Goal: Task Accomplishment & Management: Use online tool/utility

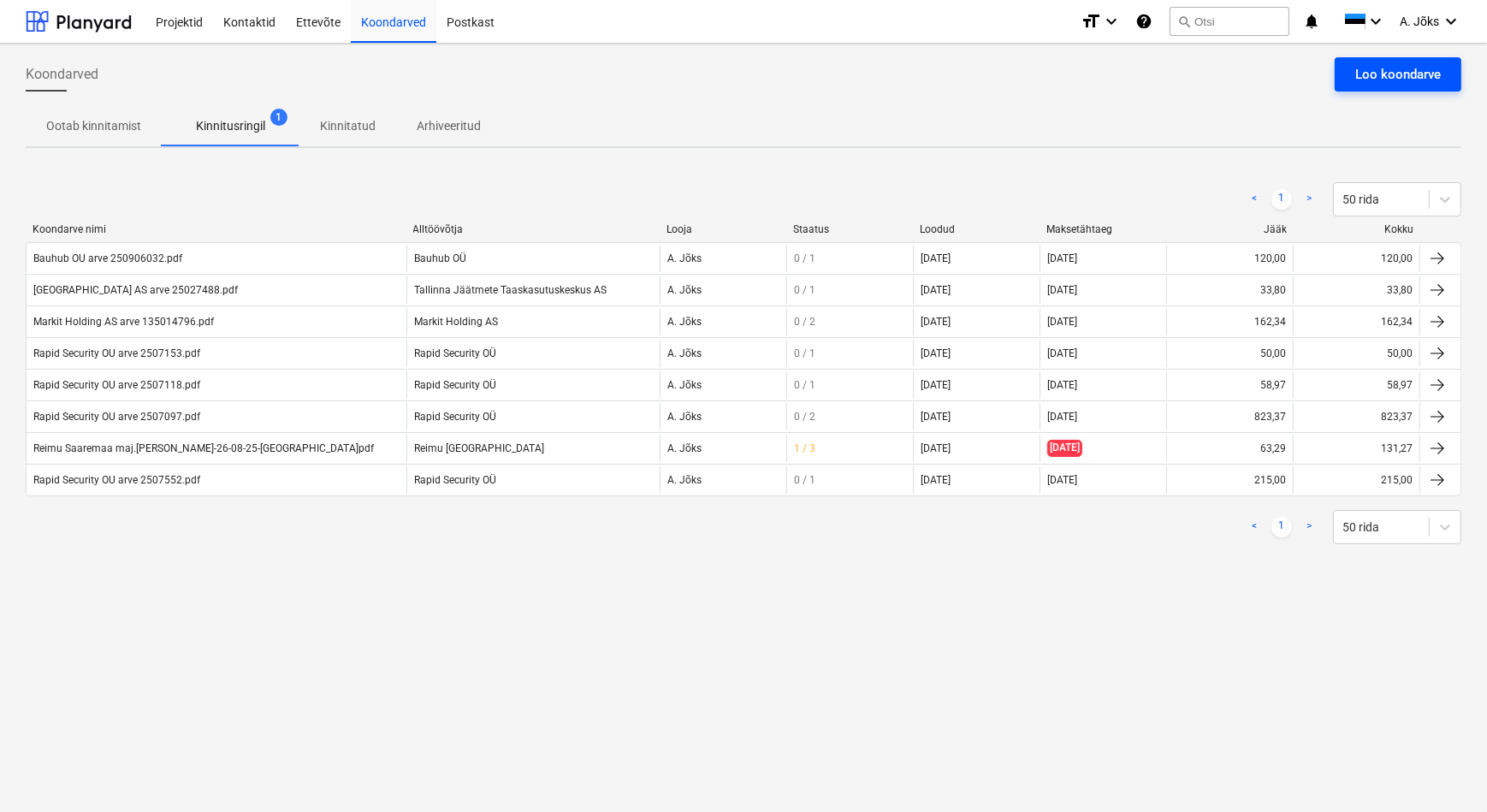
click at [1370, 58] on button "Loo koondarve" at bounding box center [1398, 75] width 127 height 35
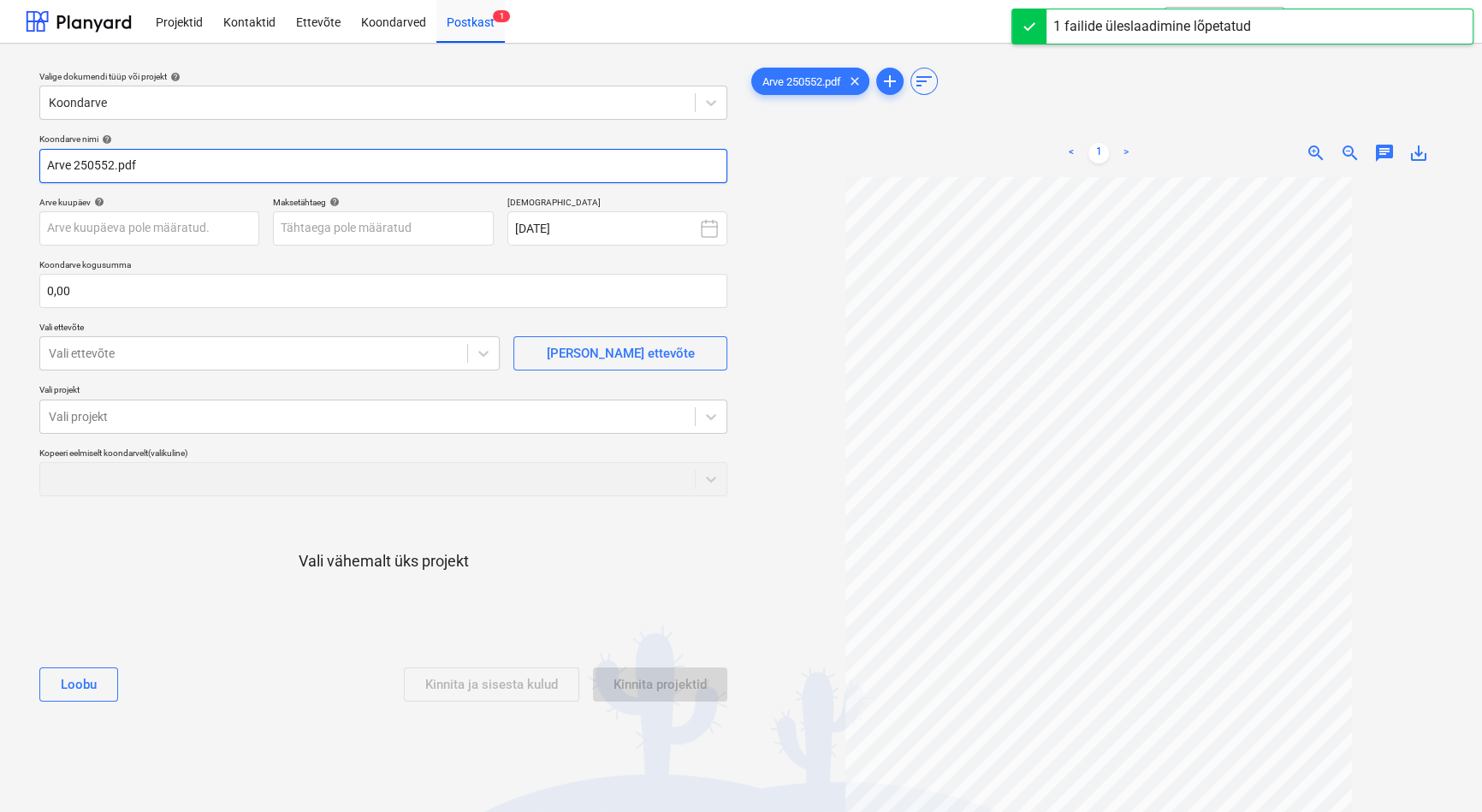
click at [54, 162] on input "Arve 250552.pdf" at bounding box center [383, 166] width 688 height 35
paste input "DEKTOREST GROUP OÜ"
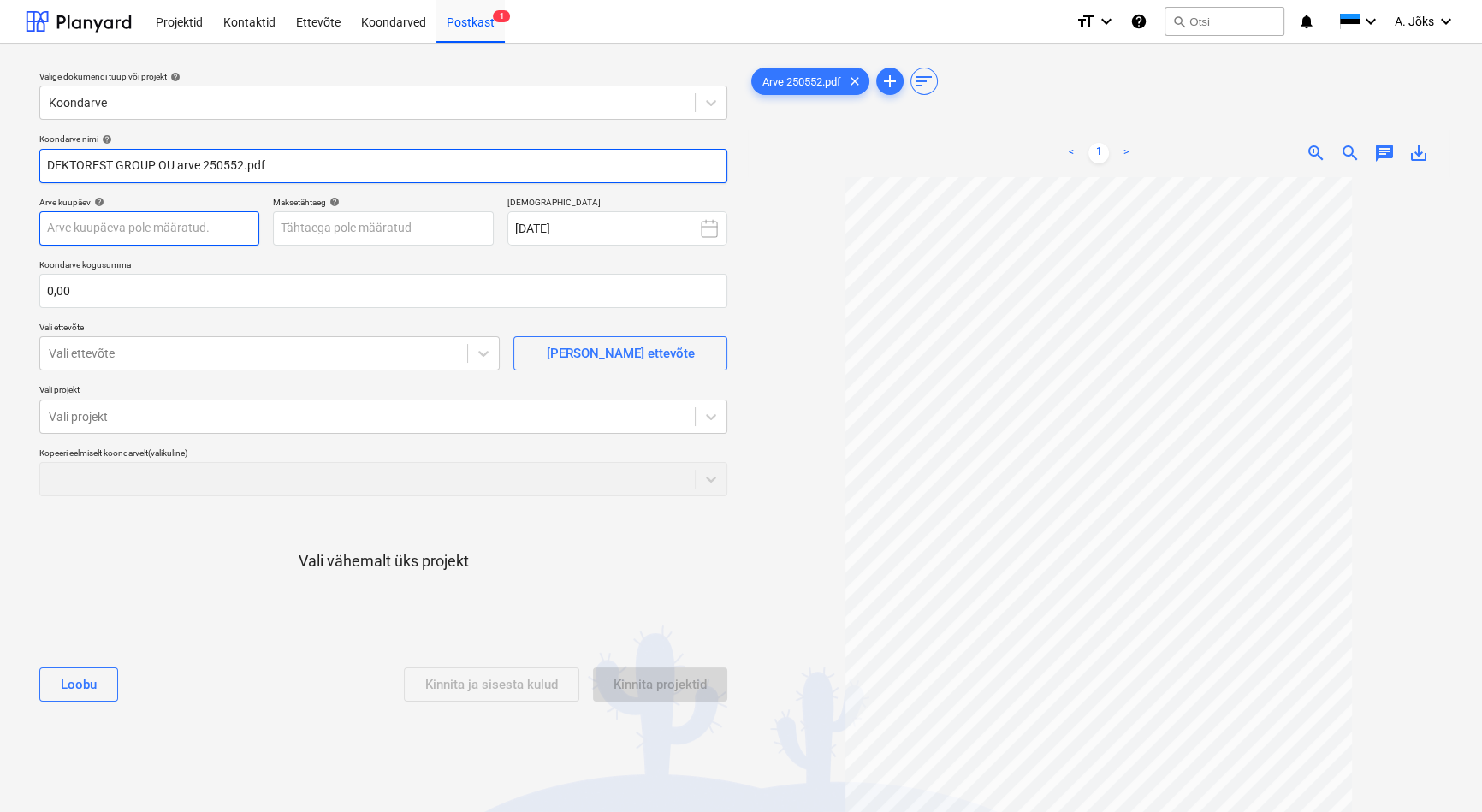
type input "DEKTOREST GROUP OU arve 250552.pdf"
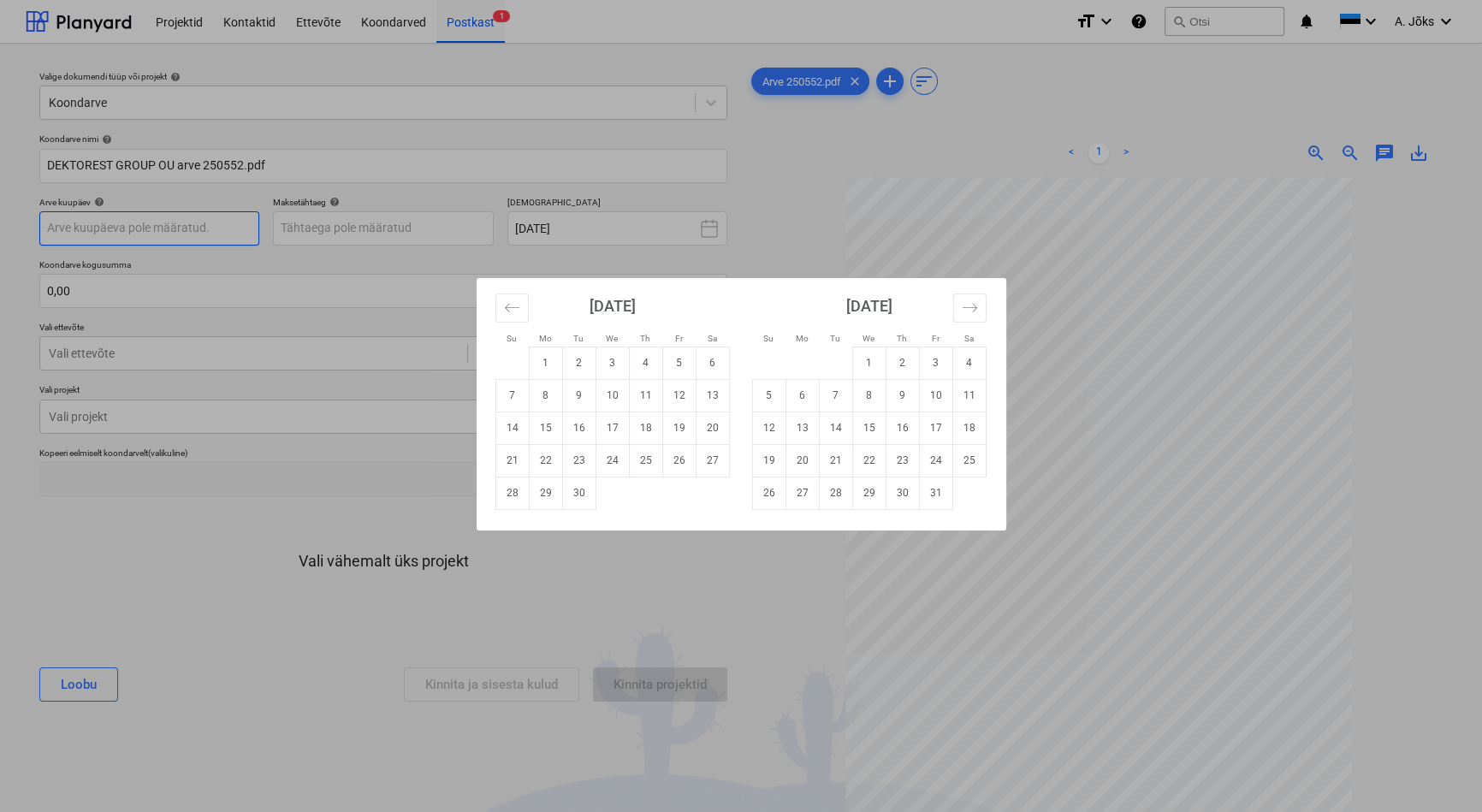
click at [145, 231] on body "This website stores cookies on your computer. These cookies are used to collect…" at bounding box center [741, 406] width 1482 height 812
click at [453, 19] on div "Su Mo Tu We Th Fr Sa Su Mo Tu We Th Fr Sa [DATE] 1 2 3 4 5 6 7 8 9 10 11 12 13 …" at bounding box center [741, 406] width 1482 height 812
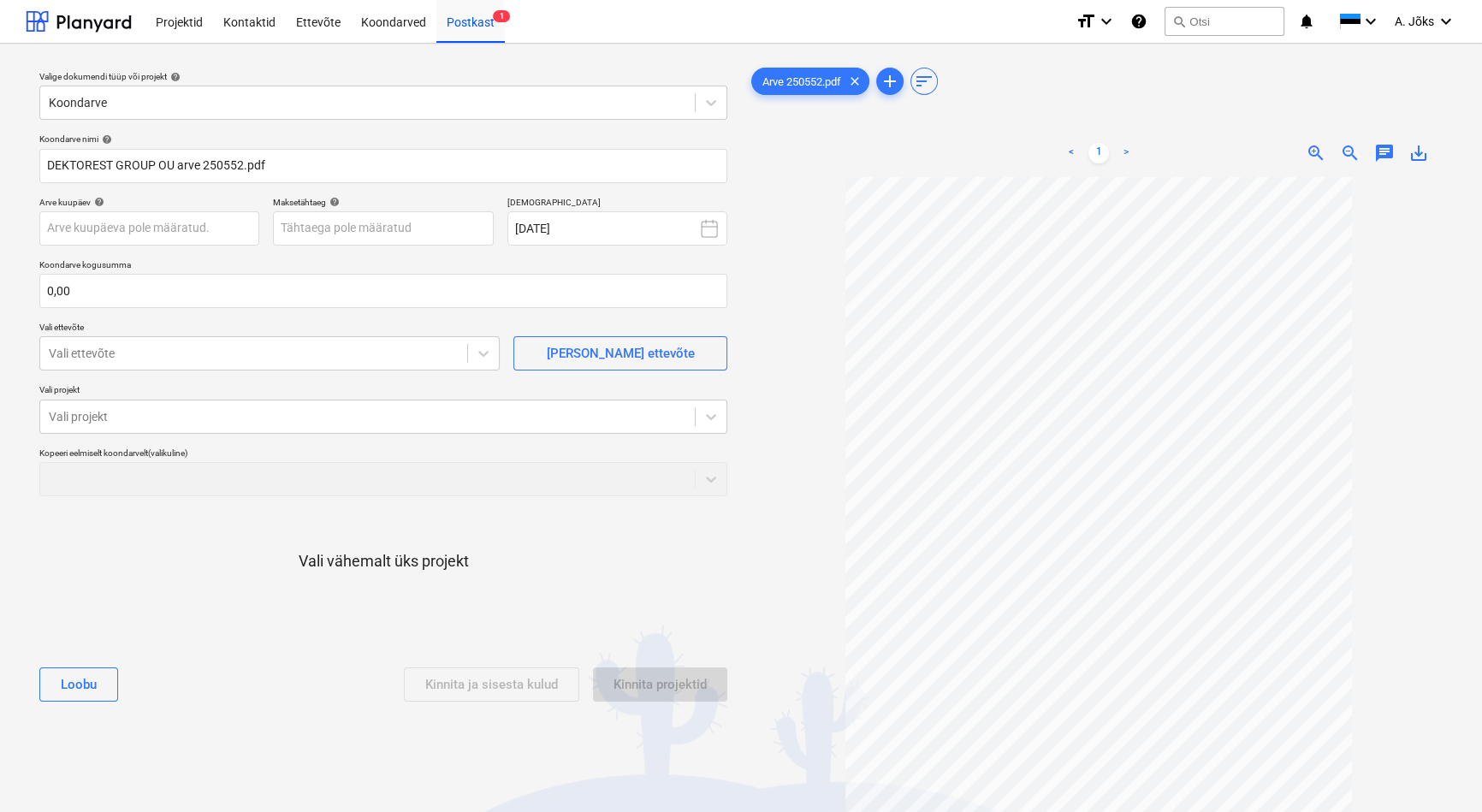
click at [742, 581] on div "Arve 250552.pdf clear add sort < 1 > zoom_in zoom_out chat 0 save_alt" at bounding box center [1098, 502] width 715 height 890
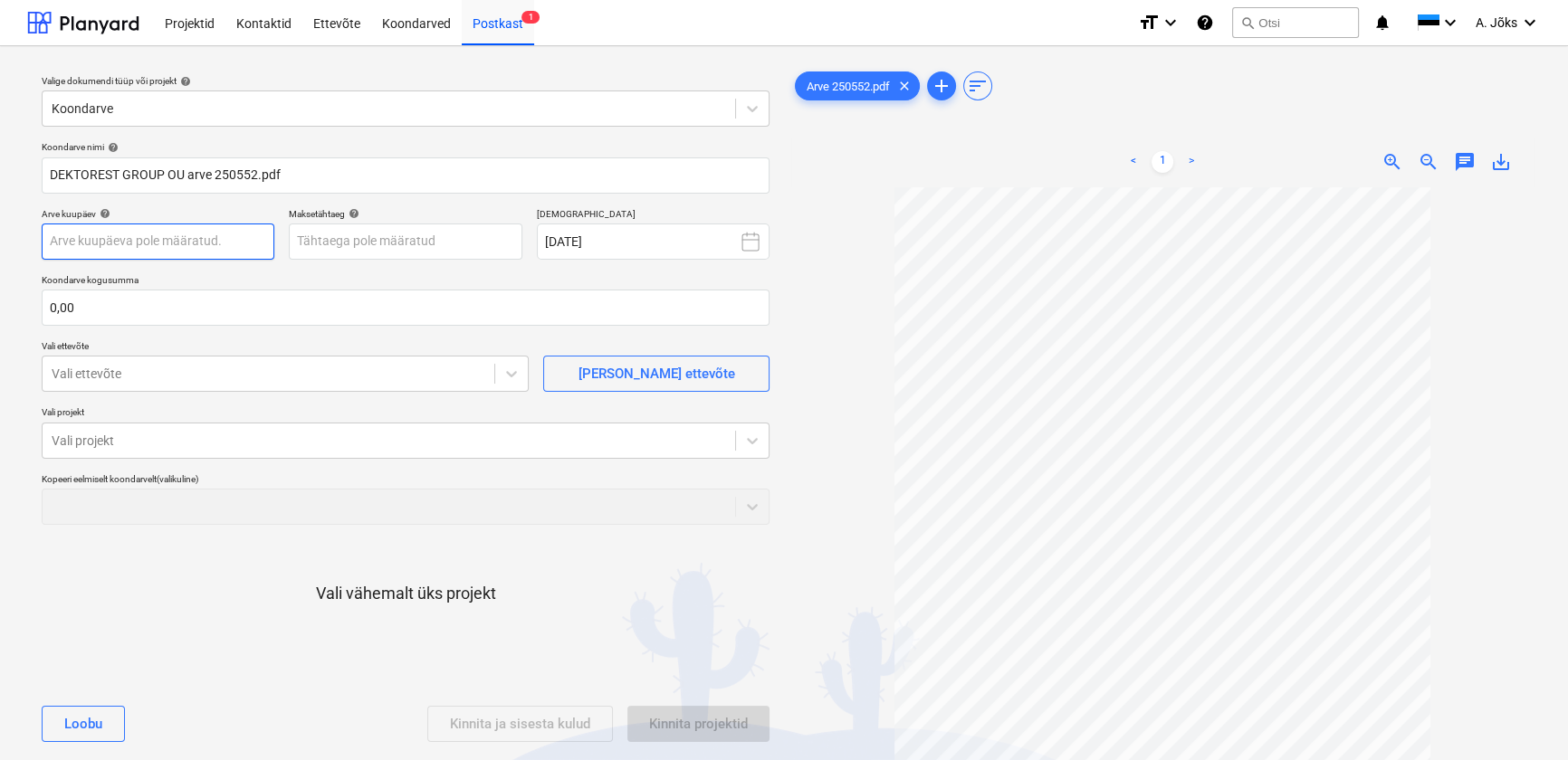
click at [159, 245] on body "This website stores cookies on your computer. These cookies are used to collect…" at bounding box center [784, 380] width 1568 height 760
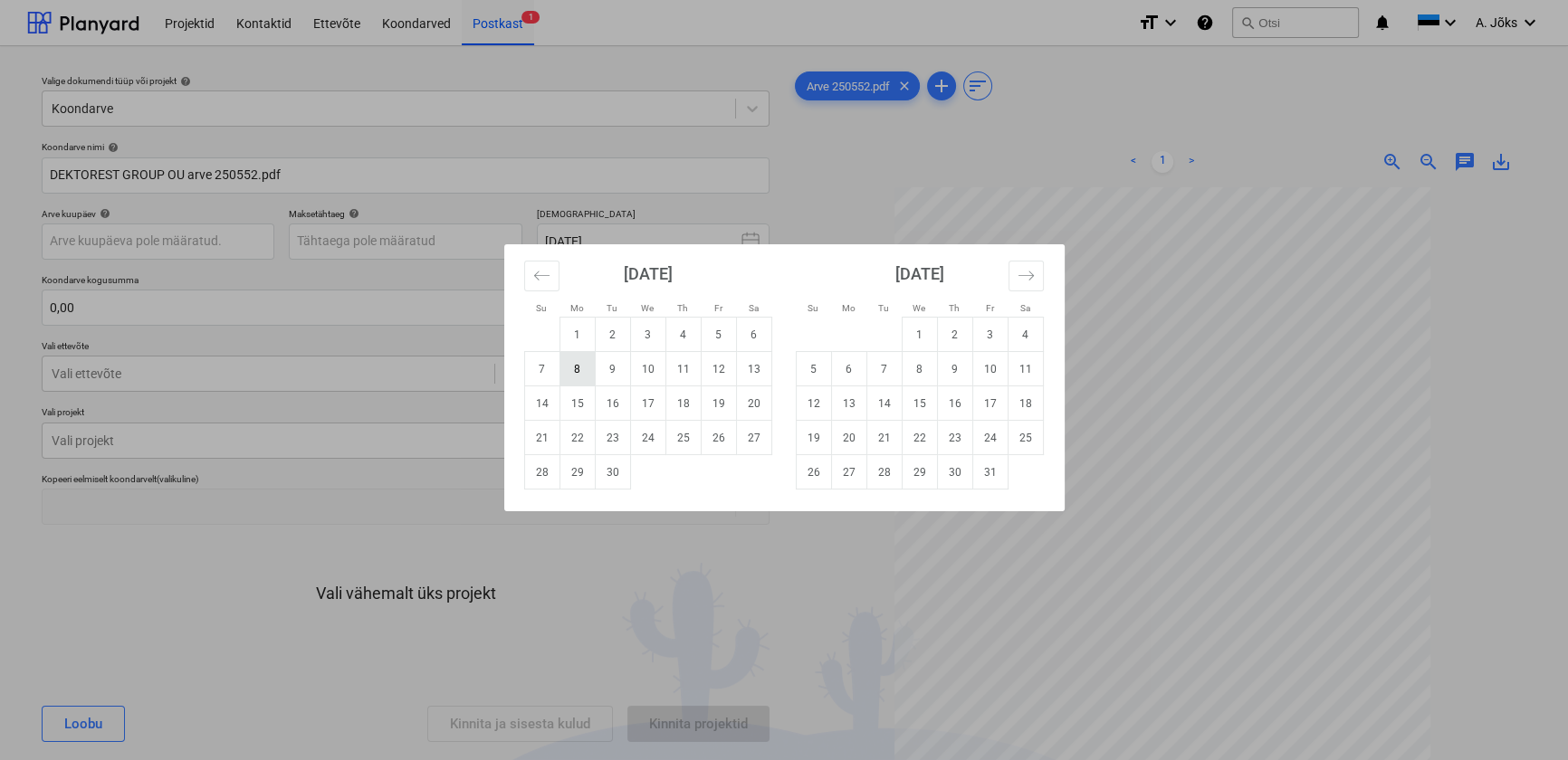
click at [583, 369] on td "8" at bounding box center [577, 369] width 36 height 35
type input "[DATE]"
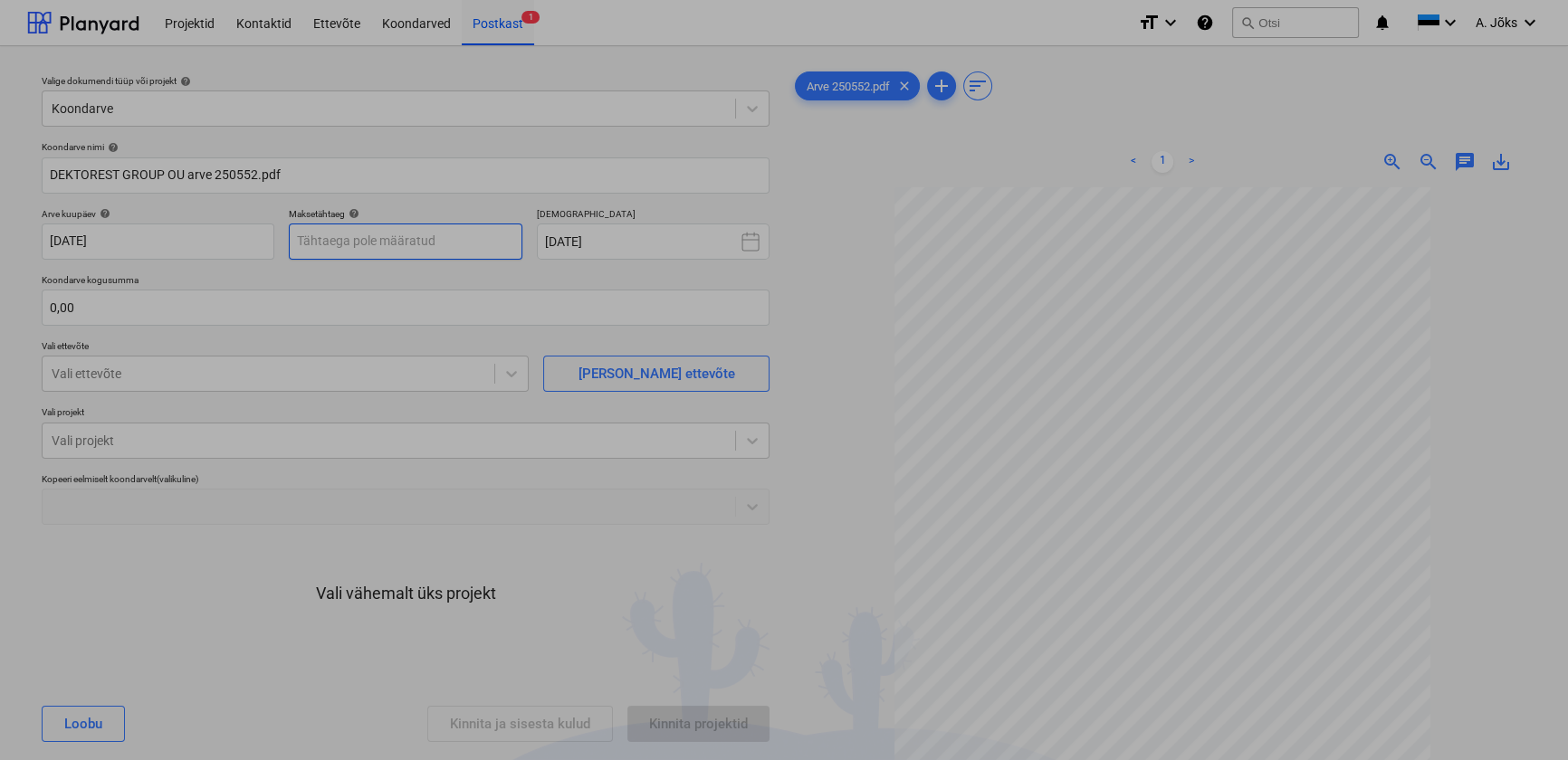
click at [476, 249] on body "This website stores cookies on your computer. These cookies are used to collect…" at bounding box center [784, 380] width 1568 height 760
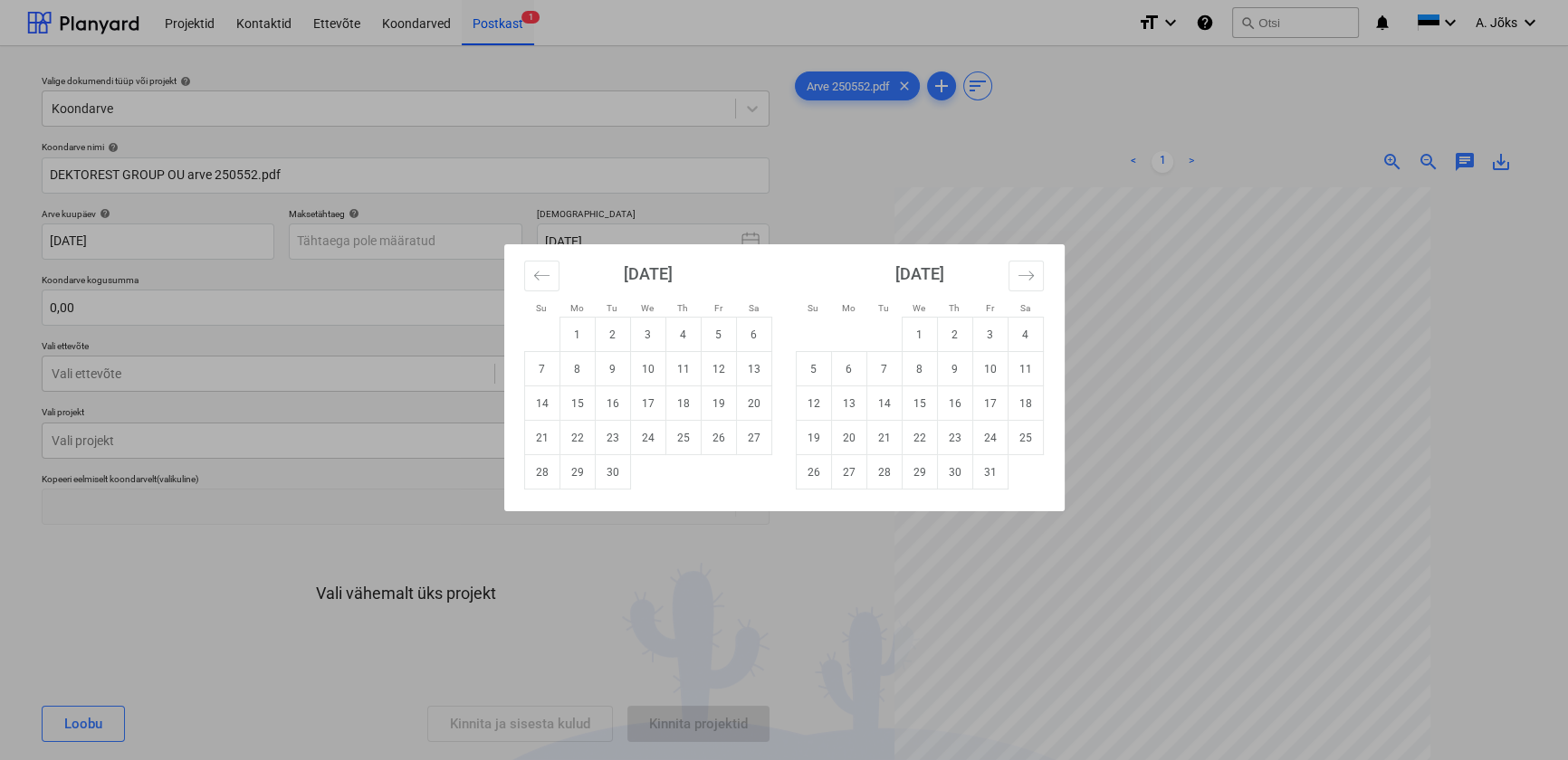
click at [575, 437] on td "22" at bounding box center [577, 438] width 36 height 35
type input "[DATE]"
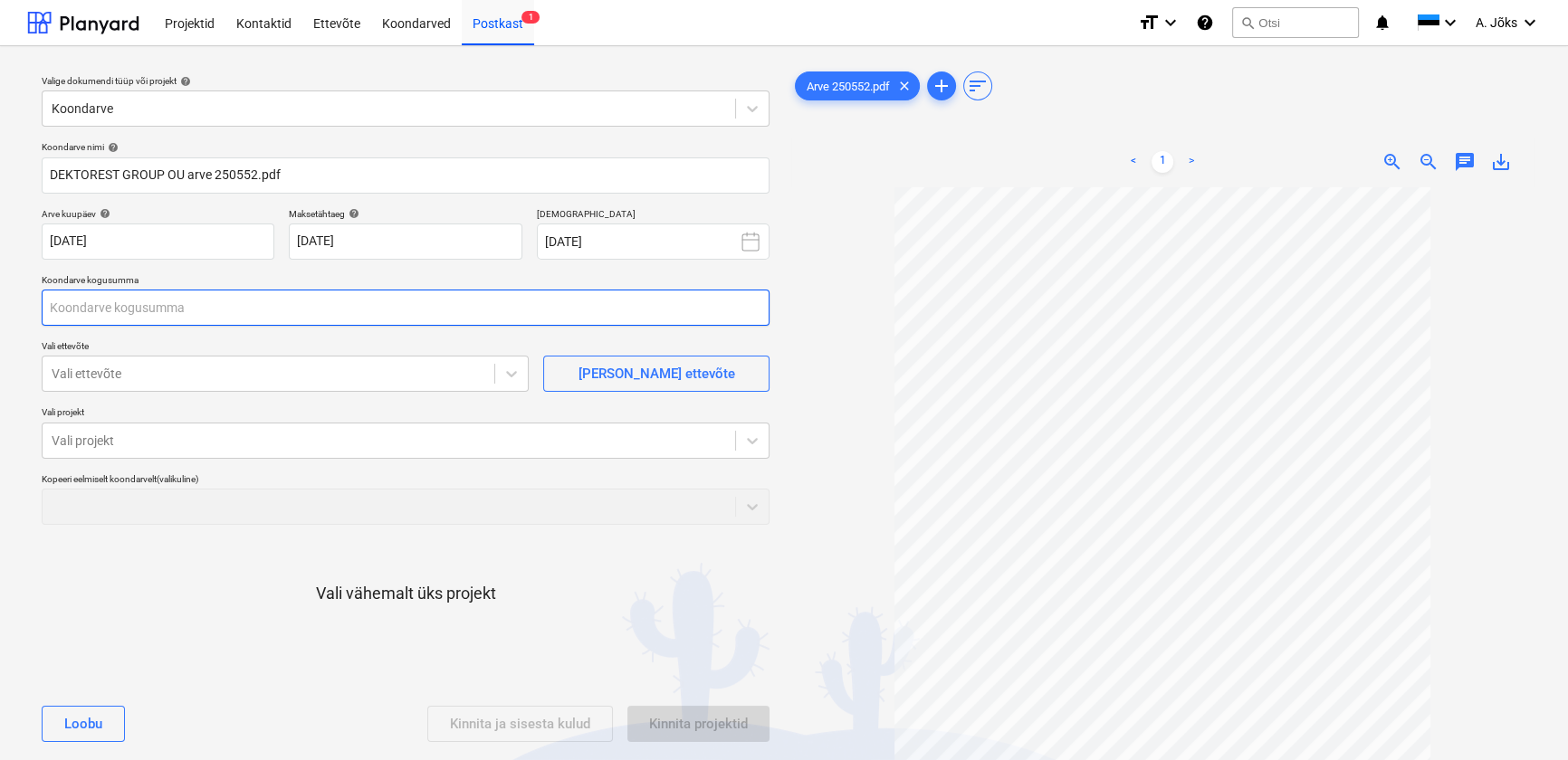
click at [362, 317] on input "text" at bounding box center [405, 308] width 728 height 37
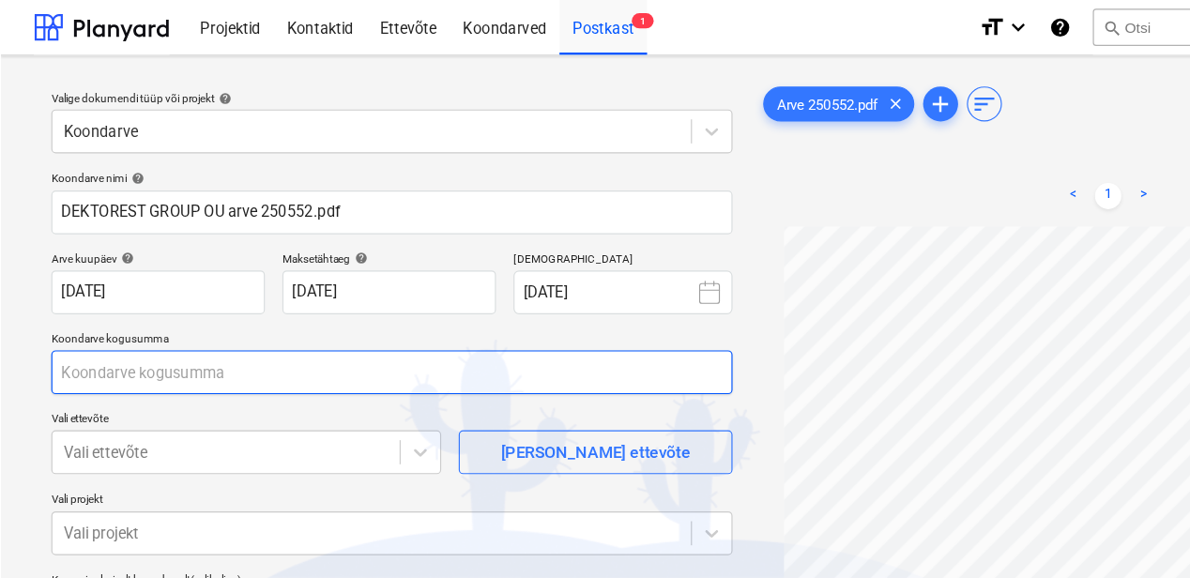
scroll to position [107, 0]
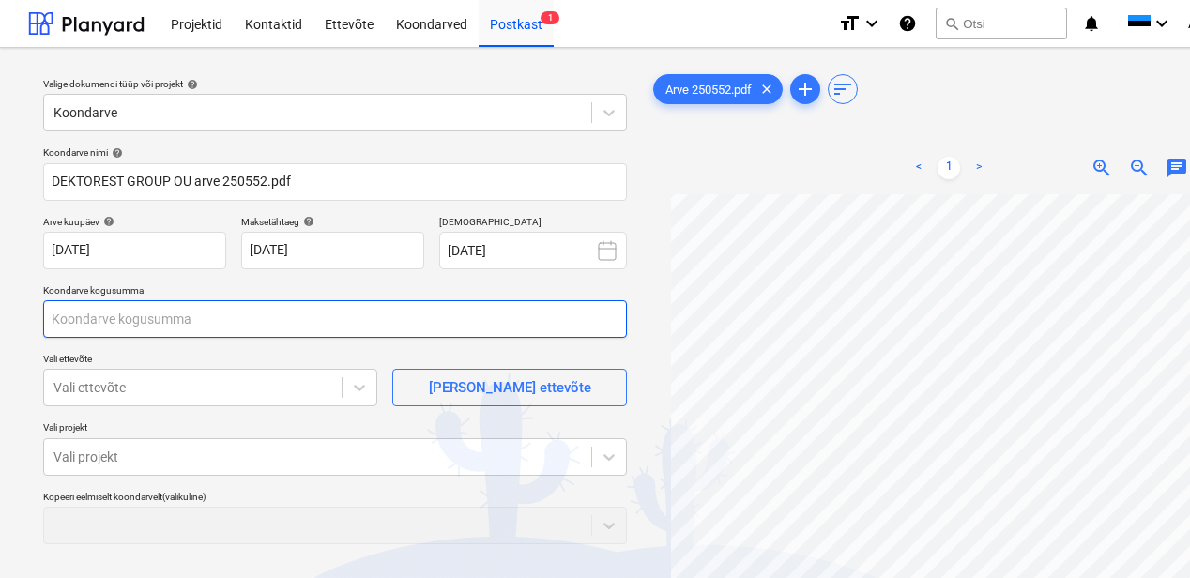
click at [237, 308] on input "text" at bounding box center [335, 319] width 584 height 38
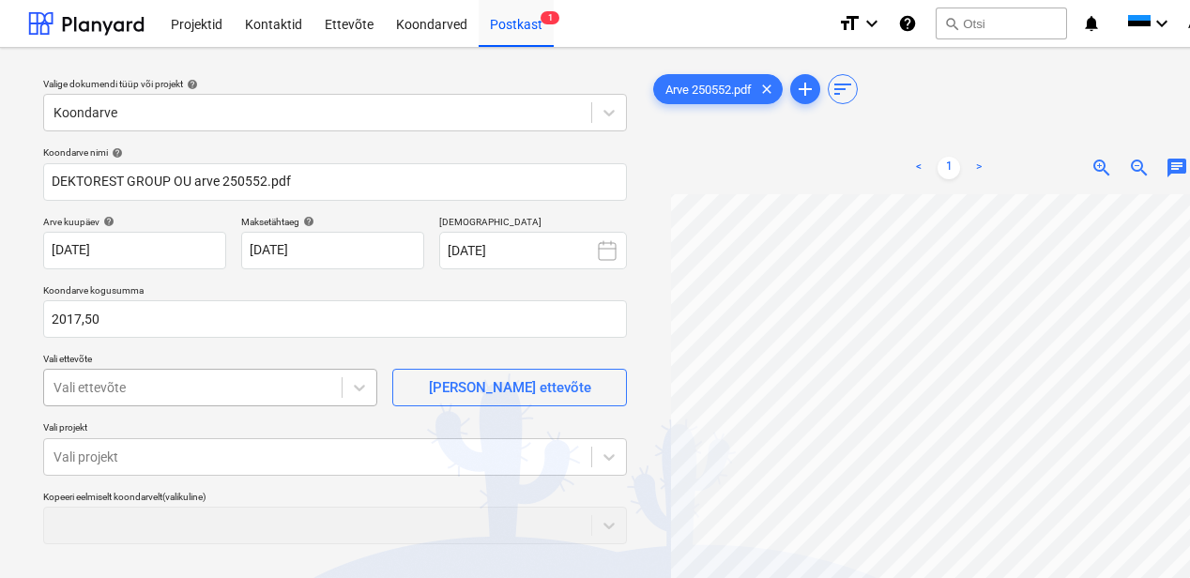
type input "2 017,50"
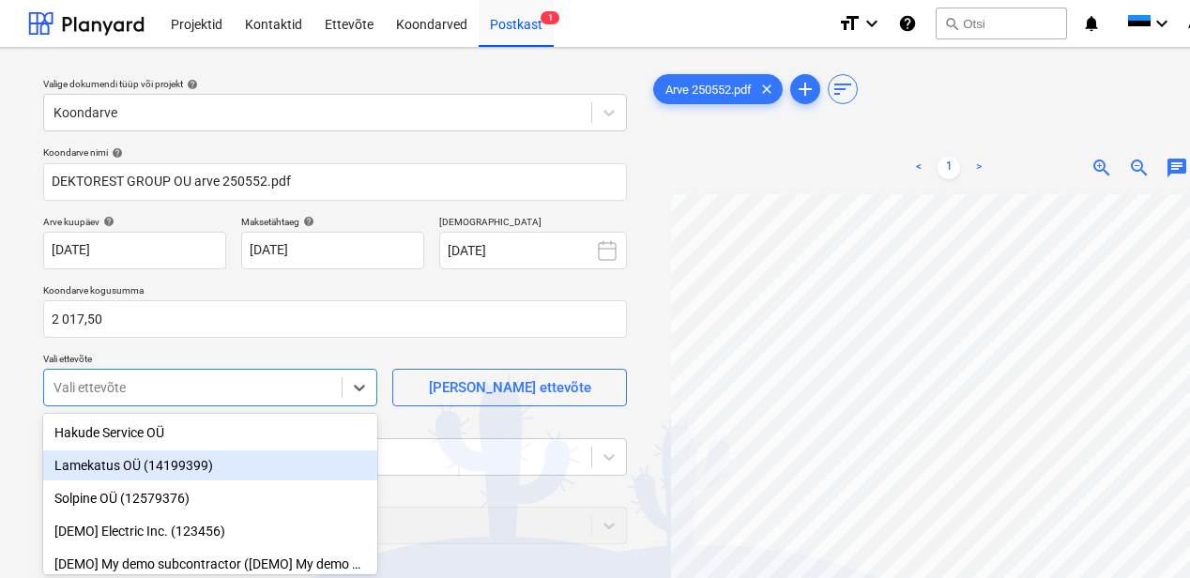
click at [225, 381] on body "This website stores cookies on your computer. These cookies are used to collect…" at bounding box center [595, 289] width 1190 height 578
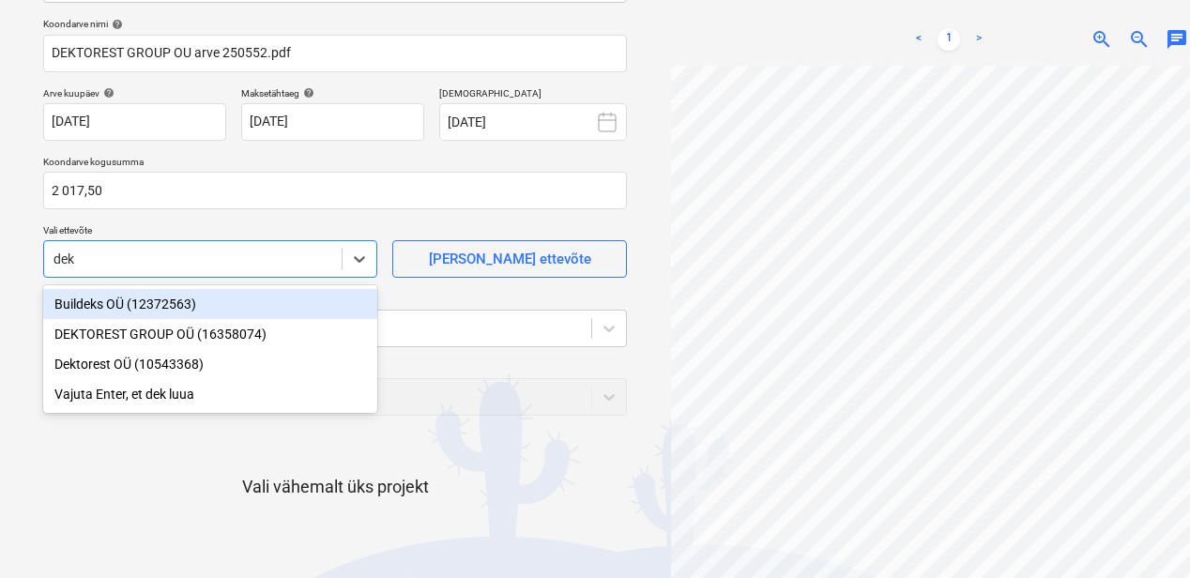
type input "dekt"
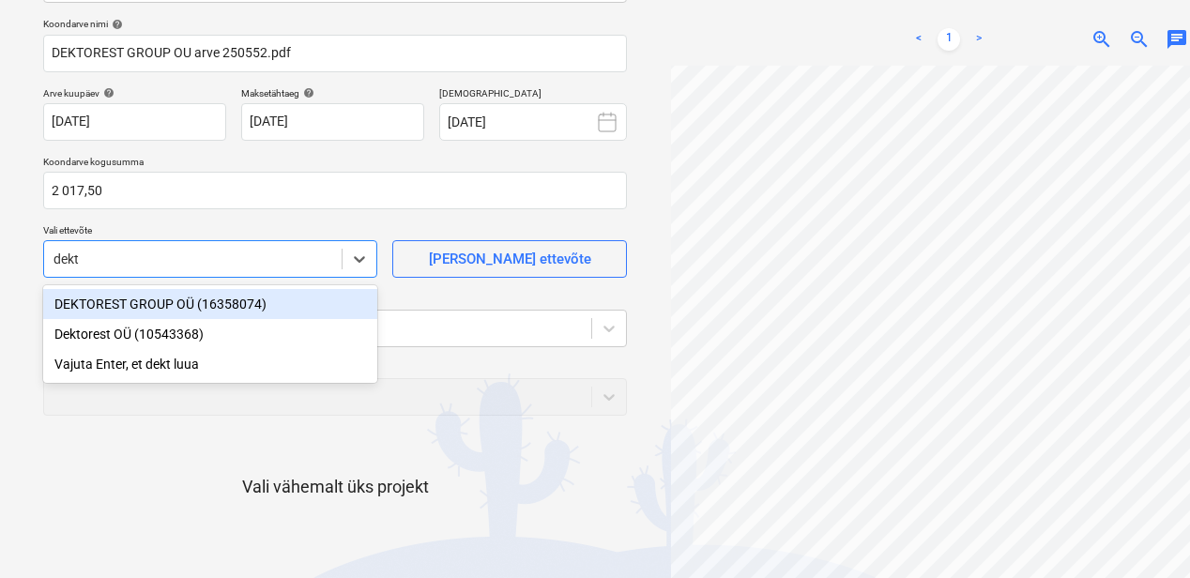
click at [238, 302] on div "DEKTOREST GROUP OÜ (16358074)" at bounding box center [210, 304] width 334 height 30
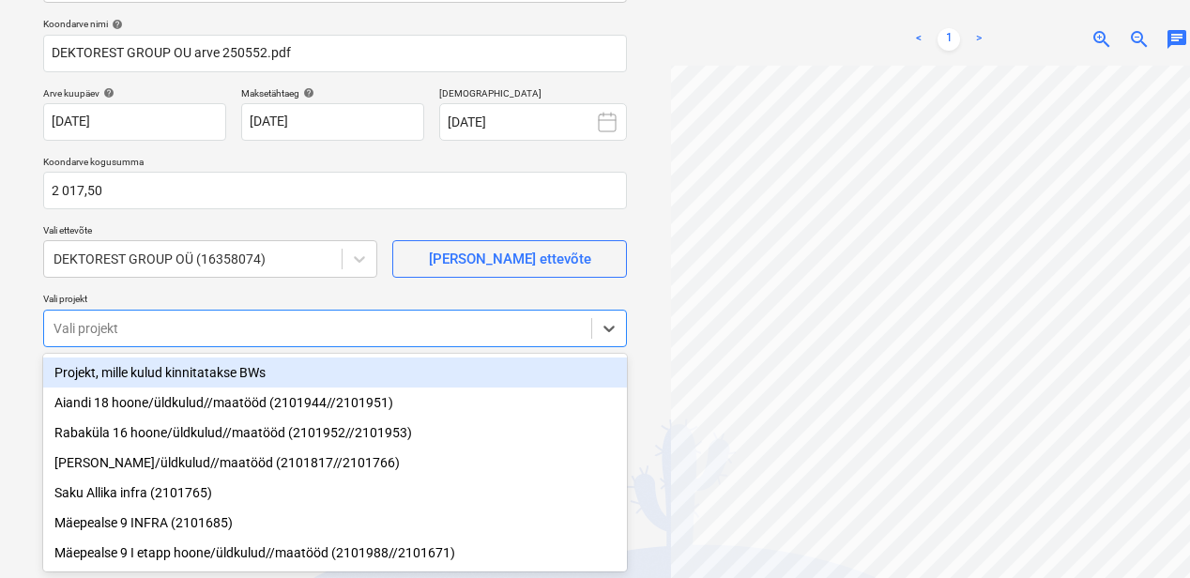
click at [237, 316] on div "Vali projekt" at bounding box center [317, 328] width 547 height 26
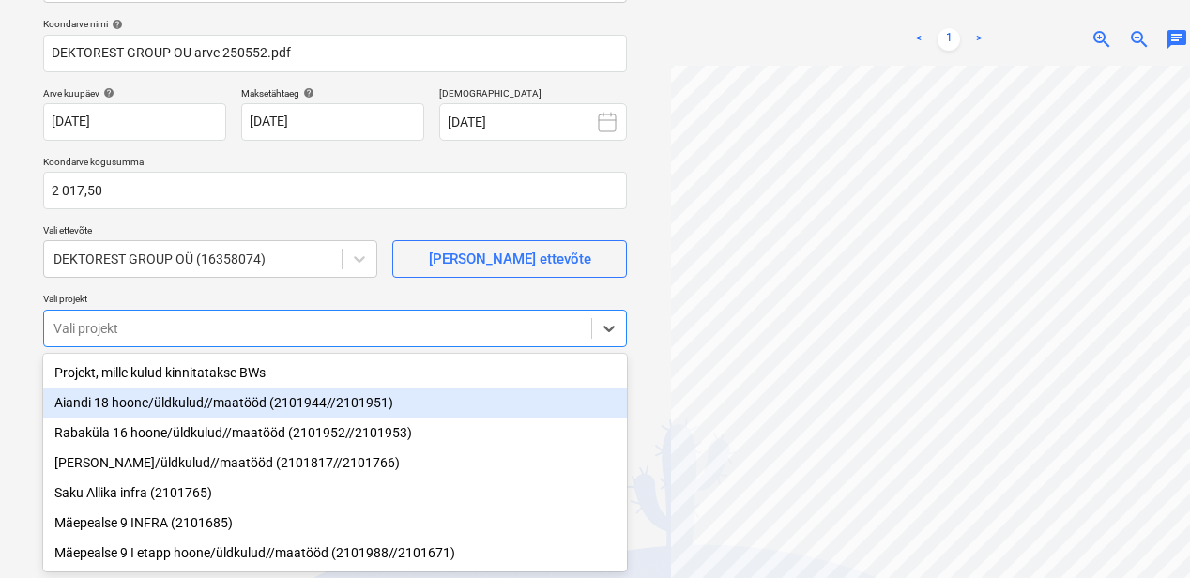
click at [201, 401] on div "Aiandi 18 hoone/üldkulud//maatööd (2101944//2101951)" at bounding box center [335, 403] width 584 height 30
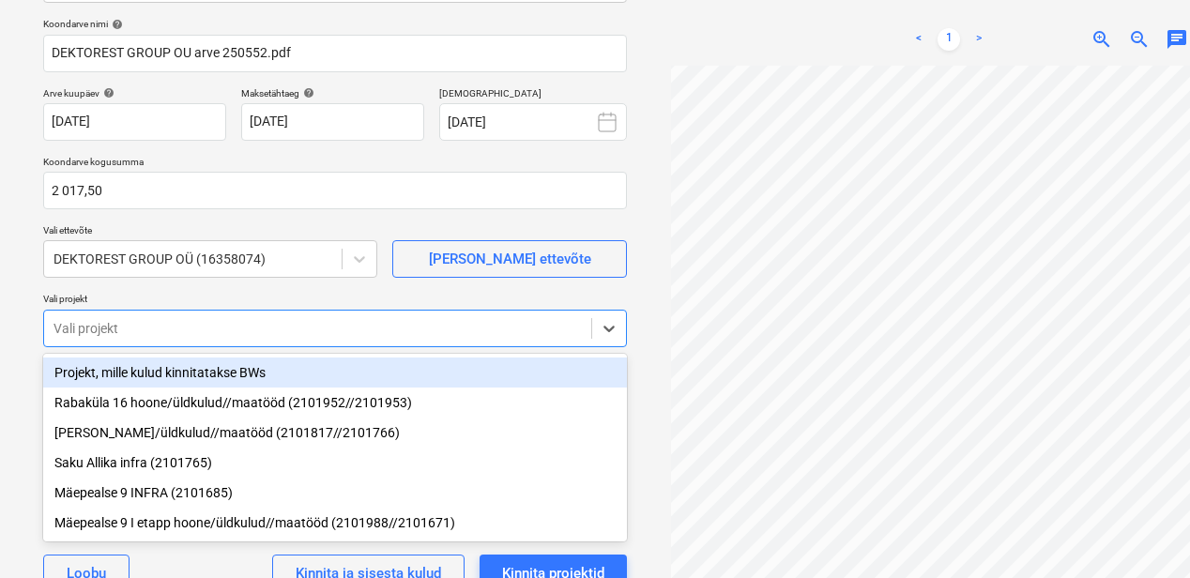
click at [636, 210] on div "Valige dokumendi tüüp või projekt help Koondarve Koondarve nimi help DEKTOREST …" at bounding box center [335, 278] width 614 height 688
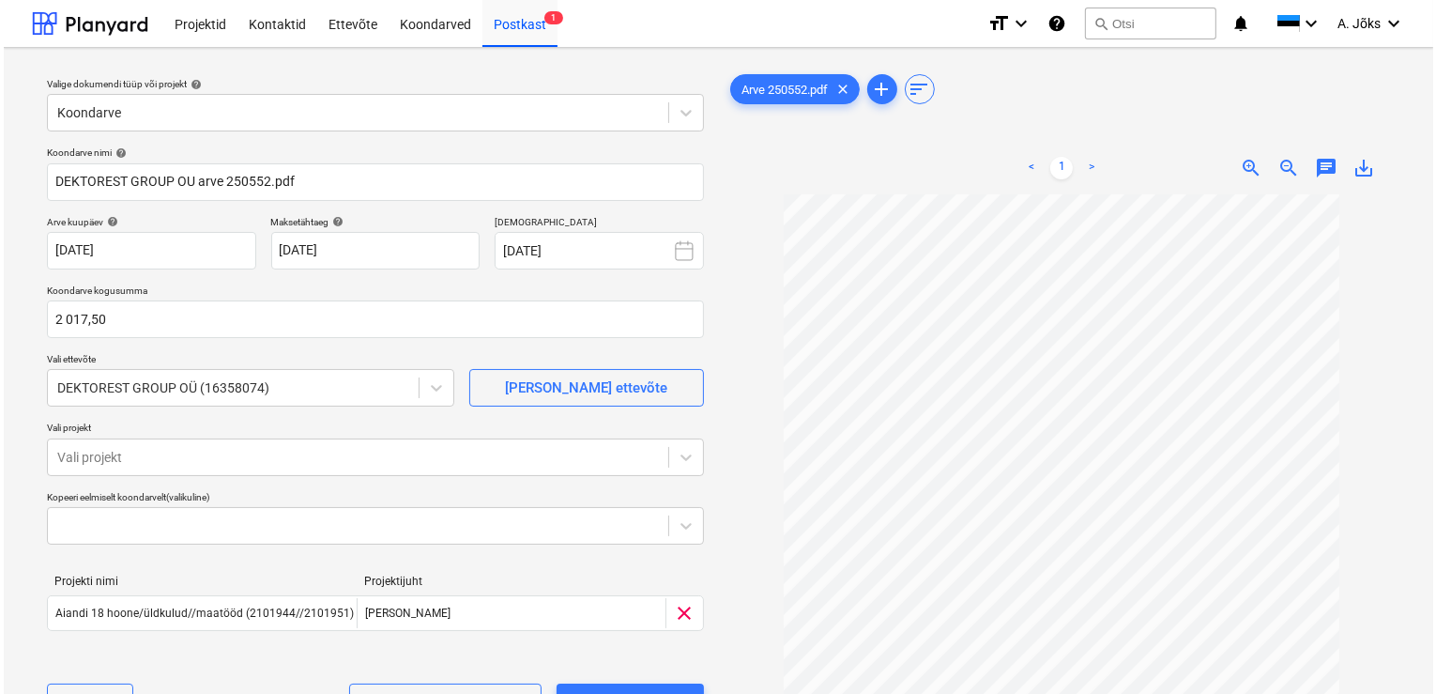
scroll to position [150, 0]
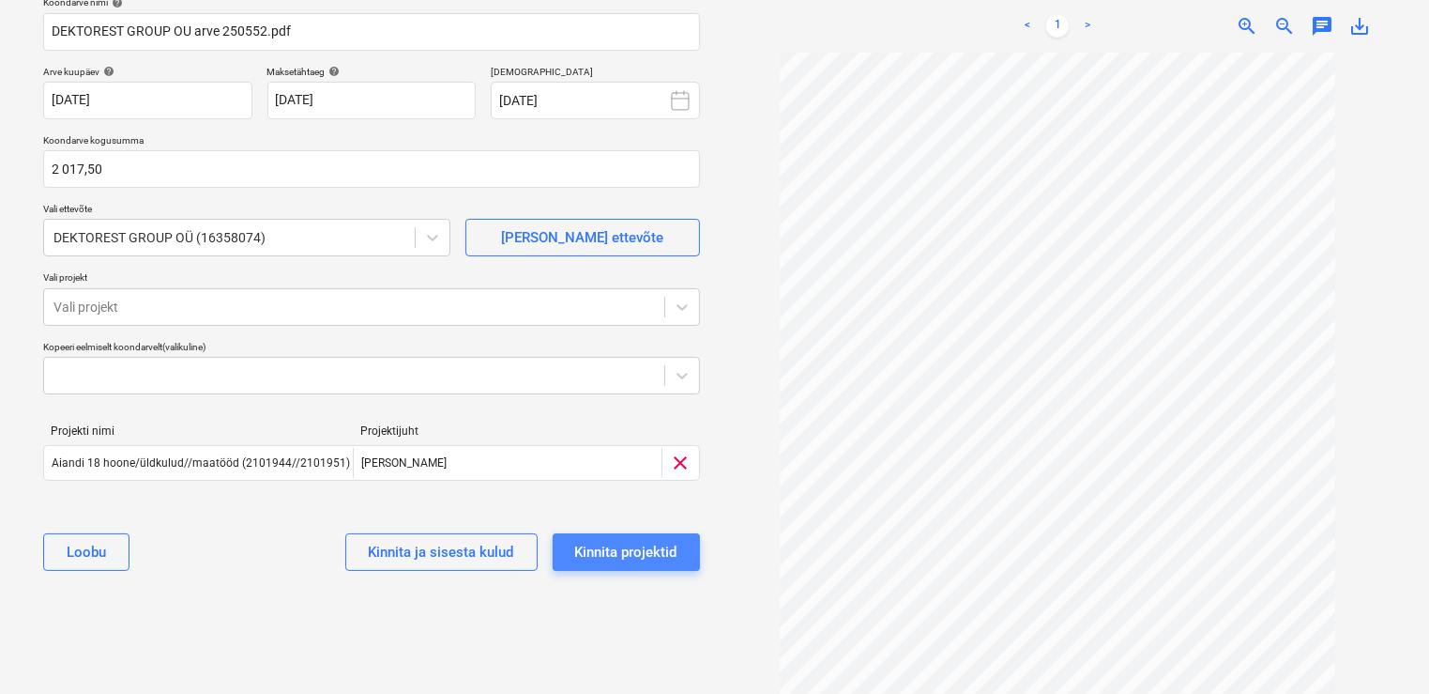
click at [633, 548] on div "Kinnita projektid" at bounding box center [626, 552] width 102 height 24
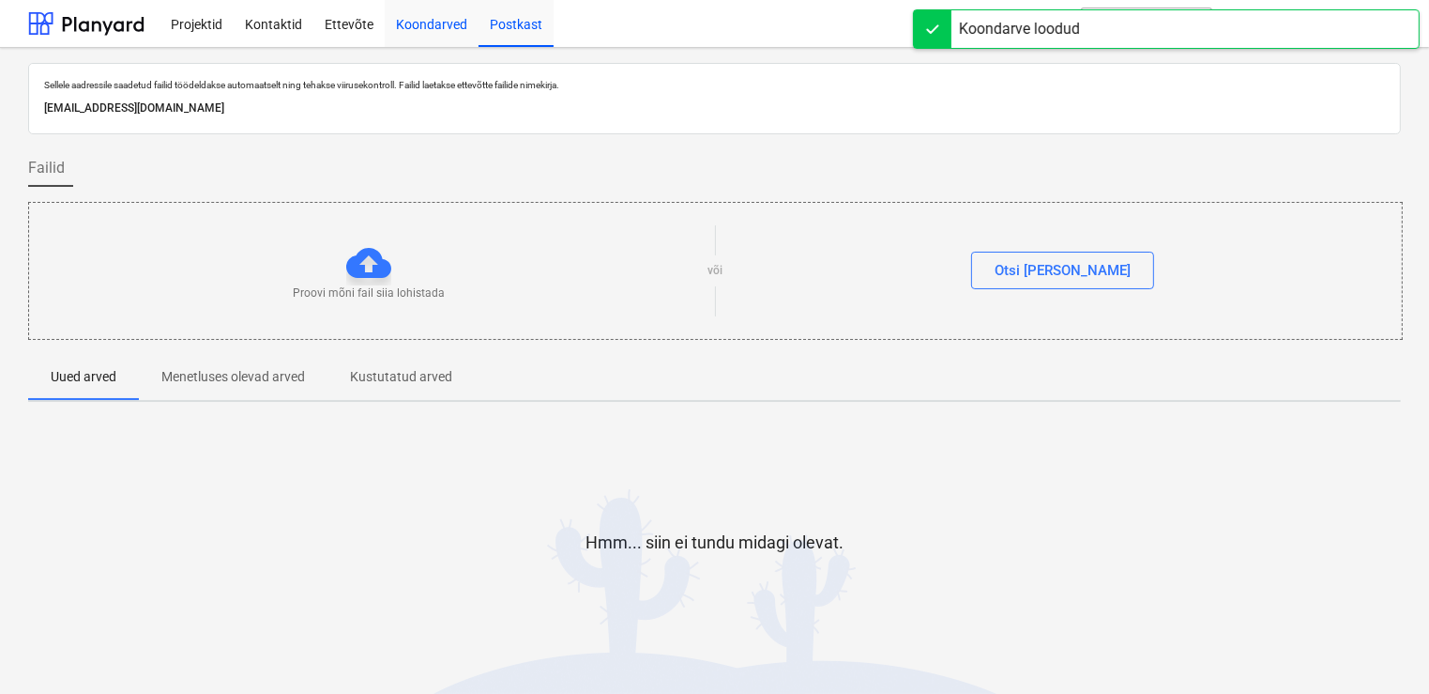
click at [434, 23] on div "Koondarved" at bounding box center [432, 23] width 94 height 48
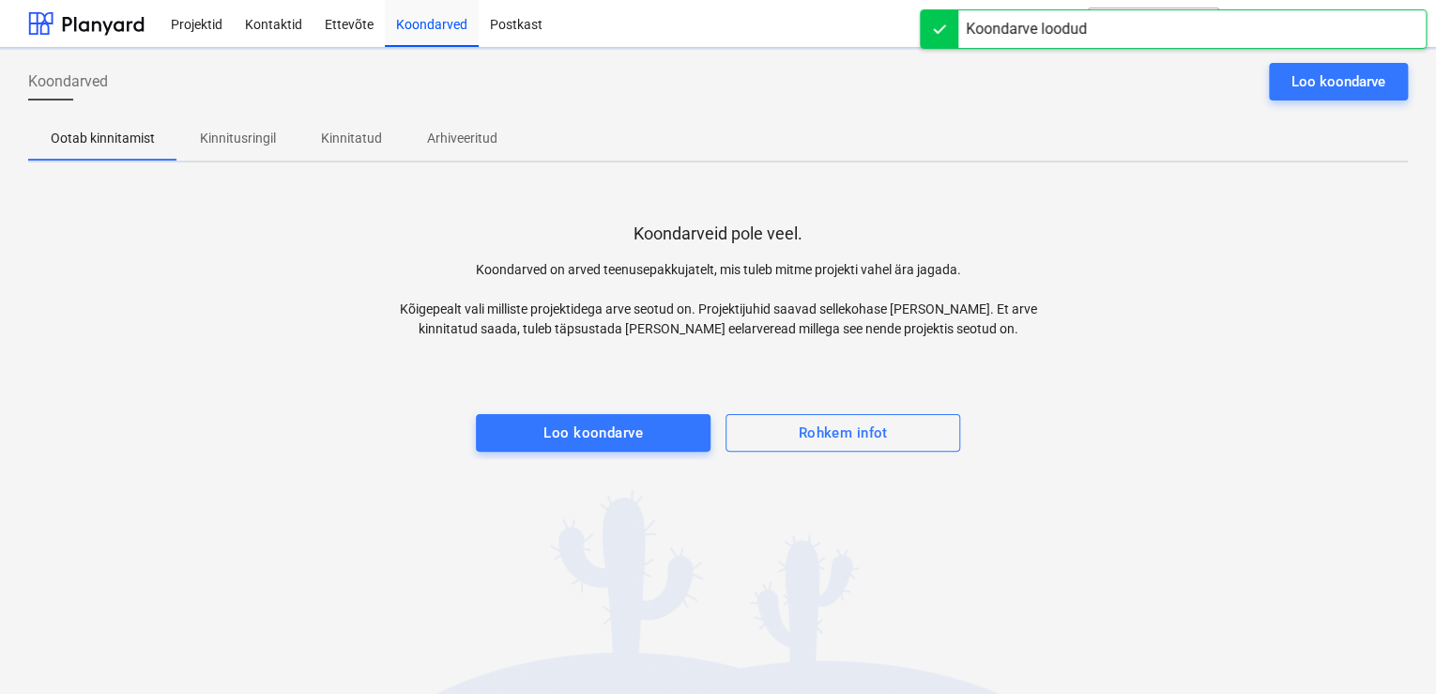
click at [221, 137] on p "Kinnitusringil" at bounding box center [238, 139] width 76 height 20
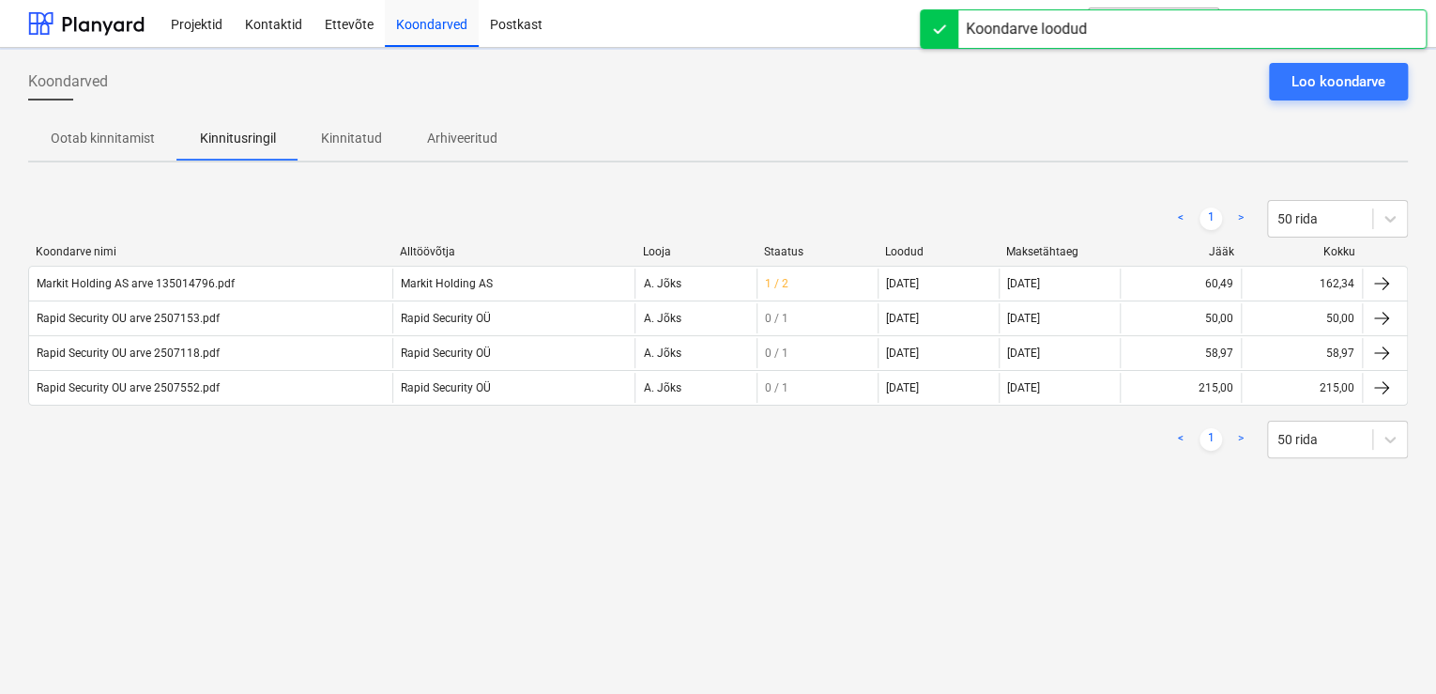
click at [323, 581] on div "Koondarved Loo koondarve Ootab kinnitamist Kinnitusringil Kinnitatud Arhiveerit…" at bounding box center [718, 371] width 1436 height 646
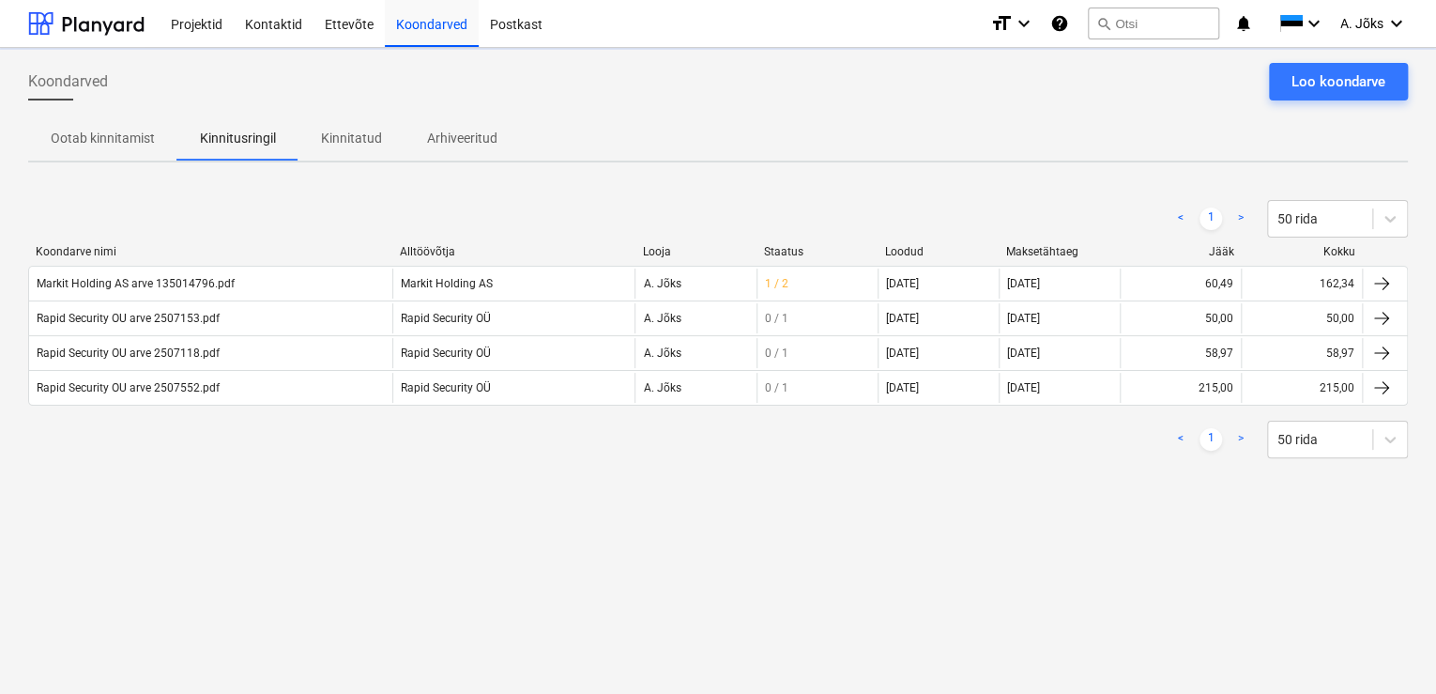
click at [194, 198] on div "< 1 > 50 rida" at bounding box center [718, 218] width 1380 height 53
click at [316, 518] on div "Koondarved Loo koondarve Ootab kinnitamist Kinnitusringil Kinnitatud Arhiveerit…" at bounding box center [718, 371] width 1436 height 646
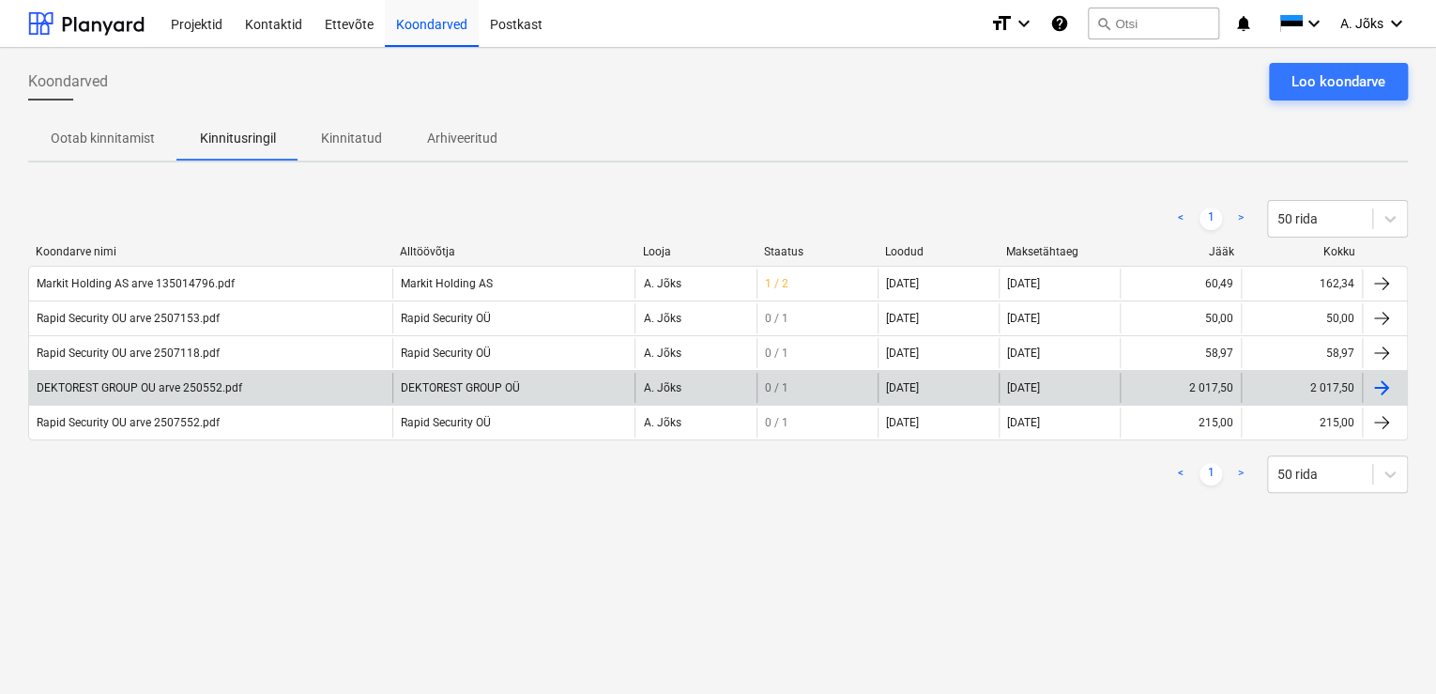
click at [201, 387] on div "DEKTOREST GROUP OU arve 250552.pdf" at bounding box center [140, 387] width 206 height 13
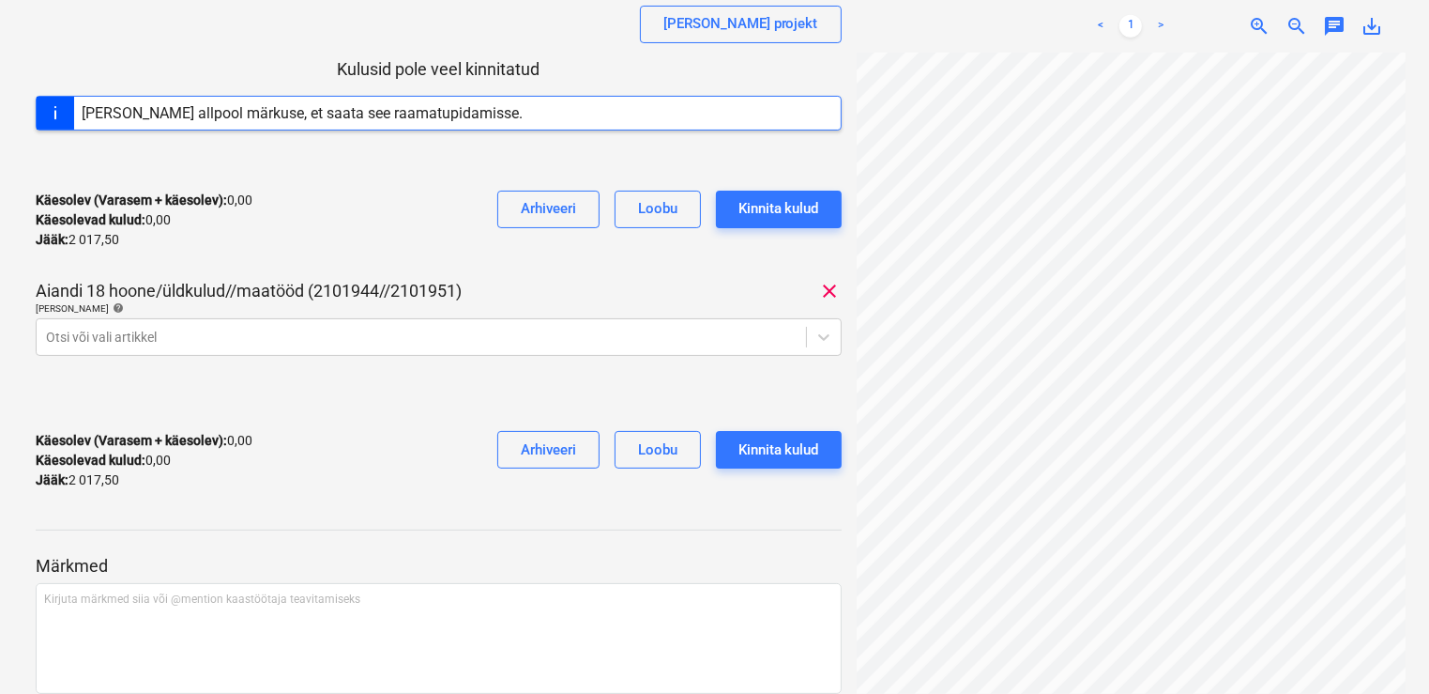
scroll to position [300, 0]
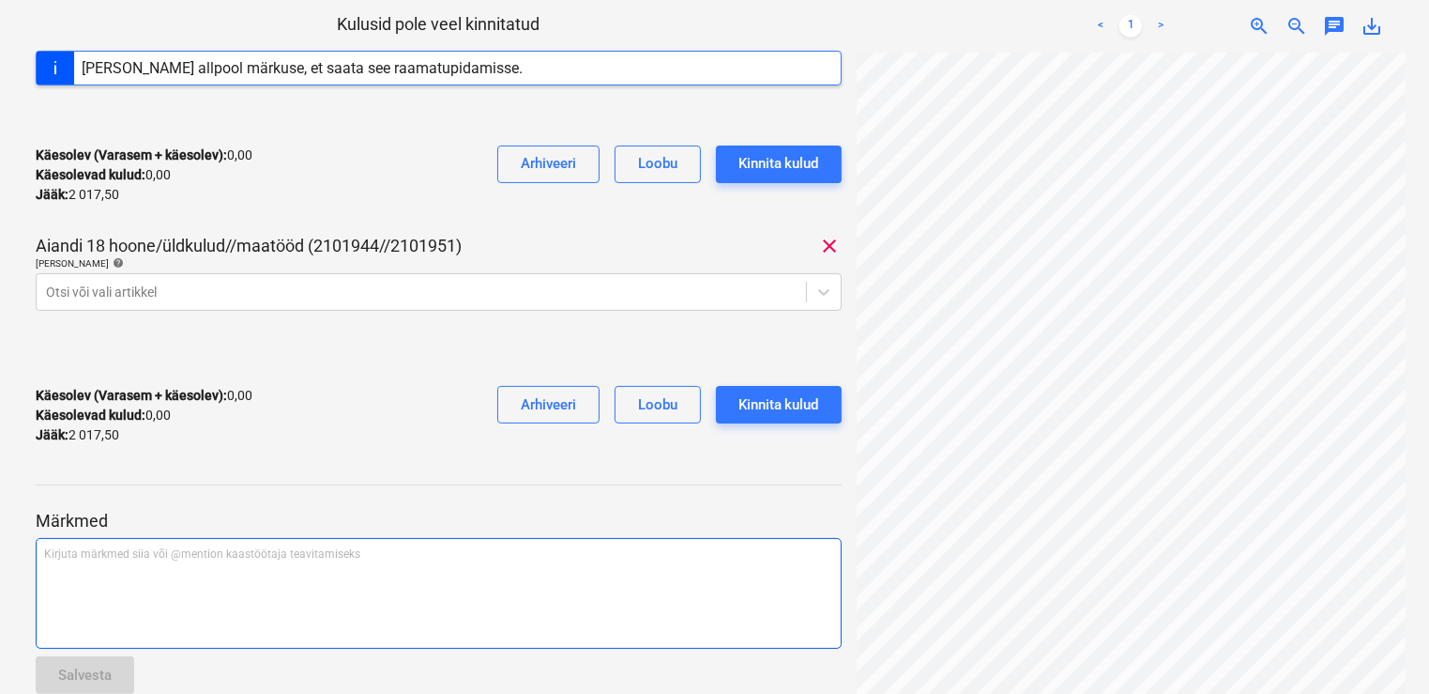
click at [199, 572] on div "Kirjuta märkmed siia või @mention kaastöötaja teavitamiseks ﻿" at bounding box center [439, 593] width 806 height 111
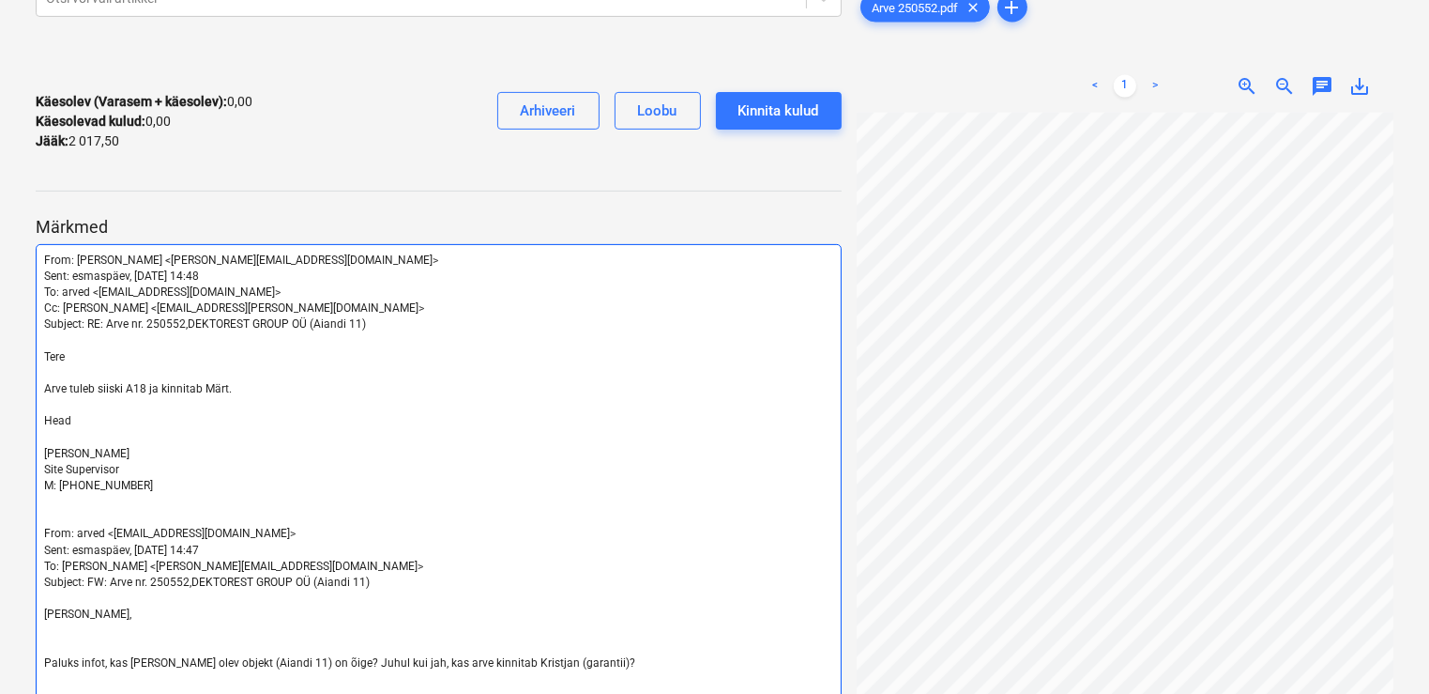
scroll to position [629, 0]
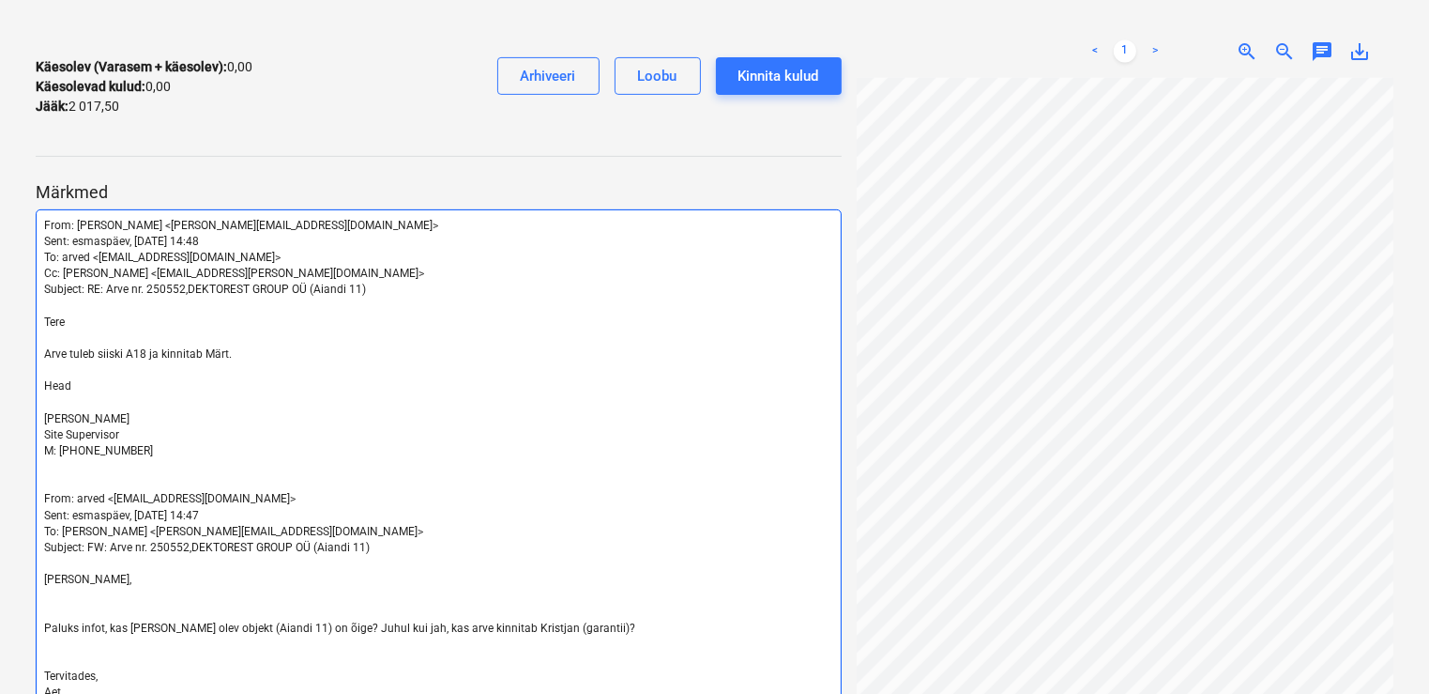
click at [68, 420] on span "[PERSON_NAME]" at bounding box center [86, 418] width 85 height 13
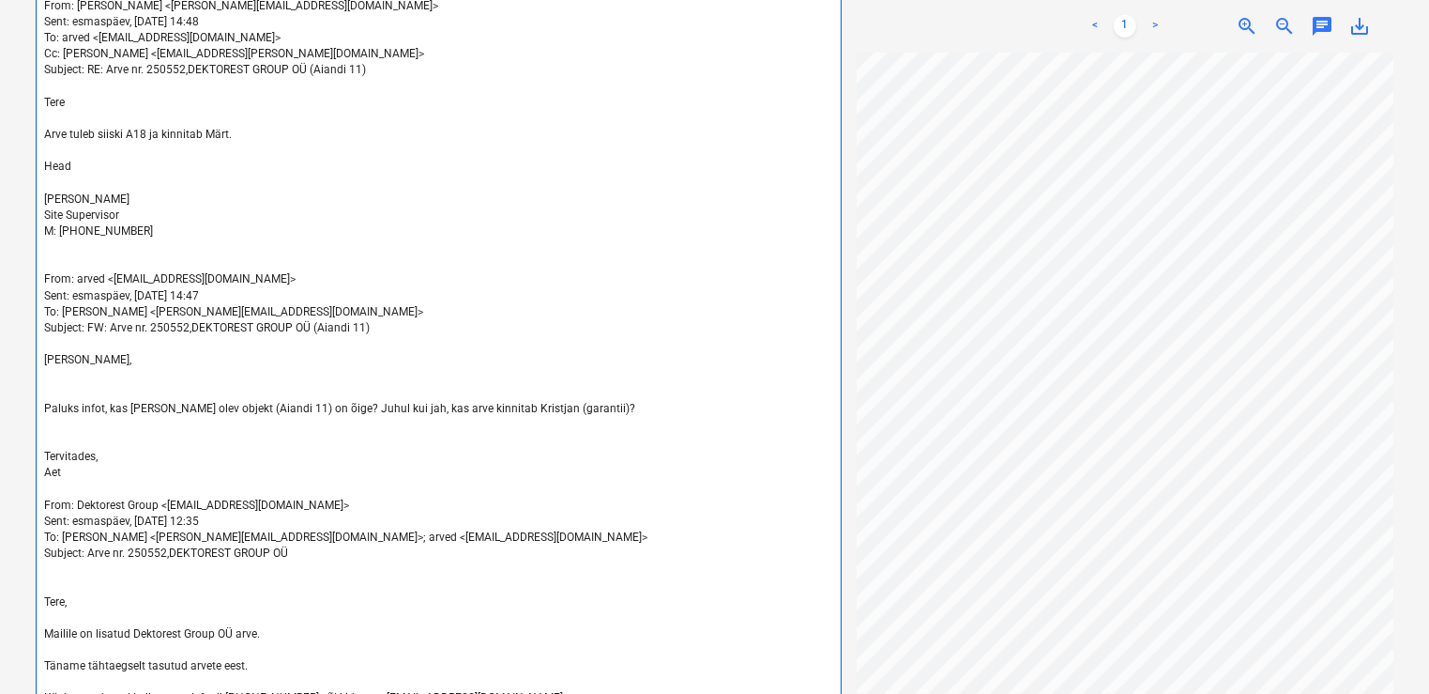
scroll to position [849, 0]
click at [78, 424] on p "﻿" at bounding box center [438, 424] width 789 height 16
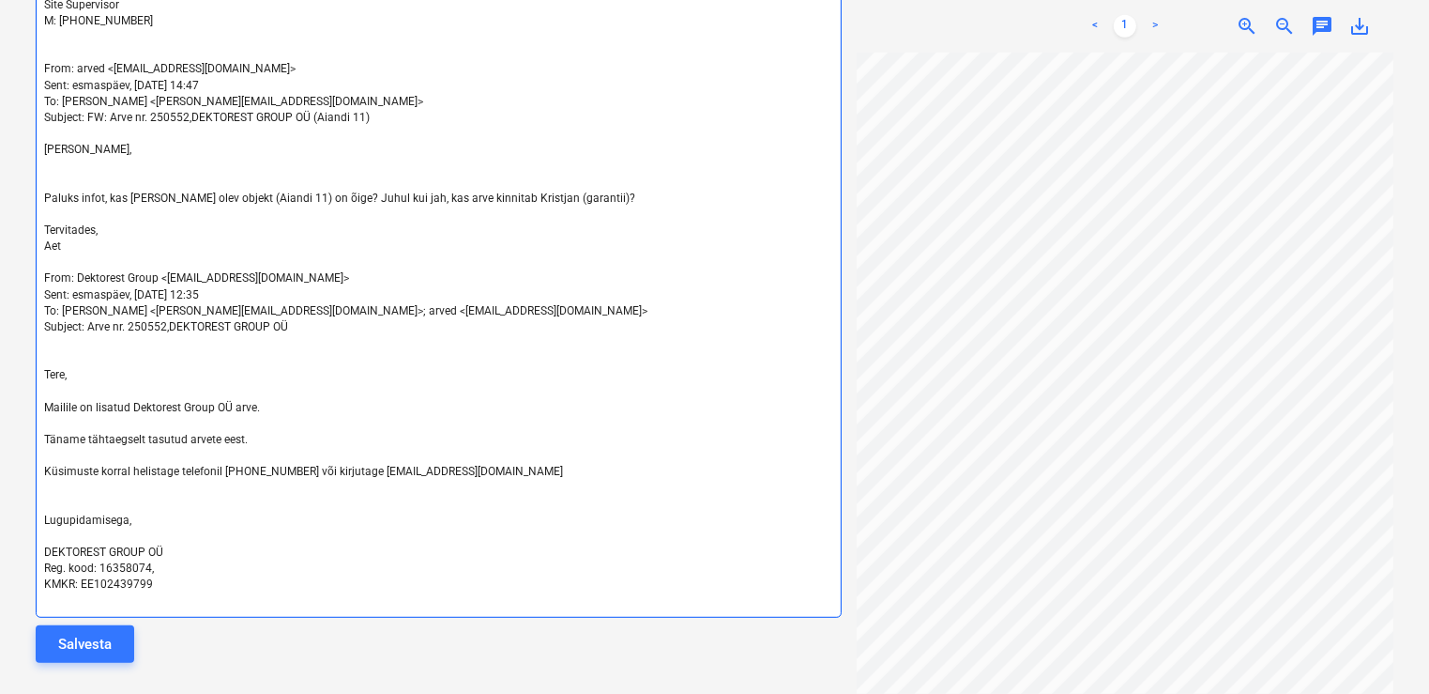
scroll to position [1063, 0]
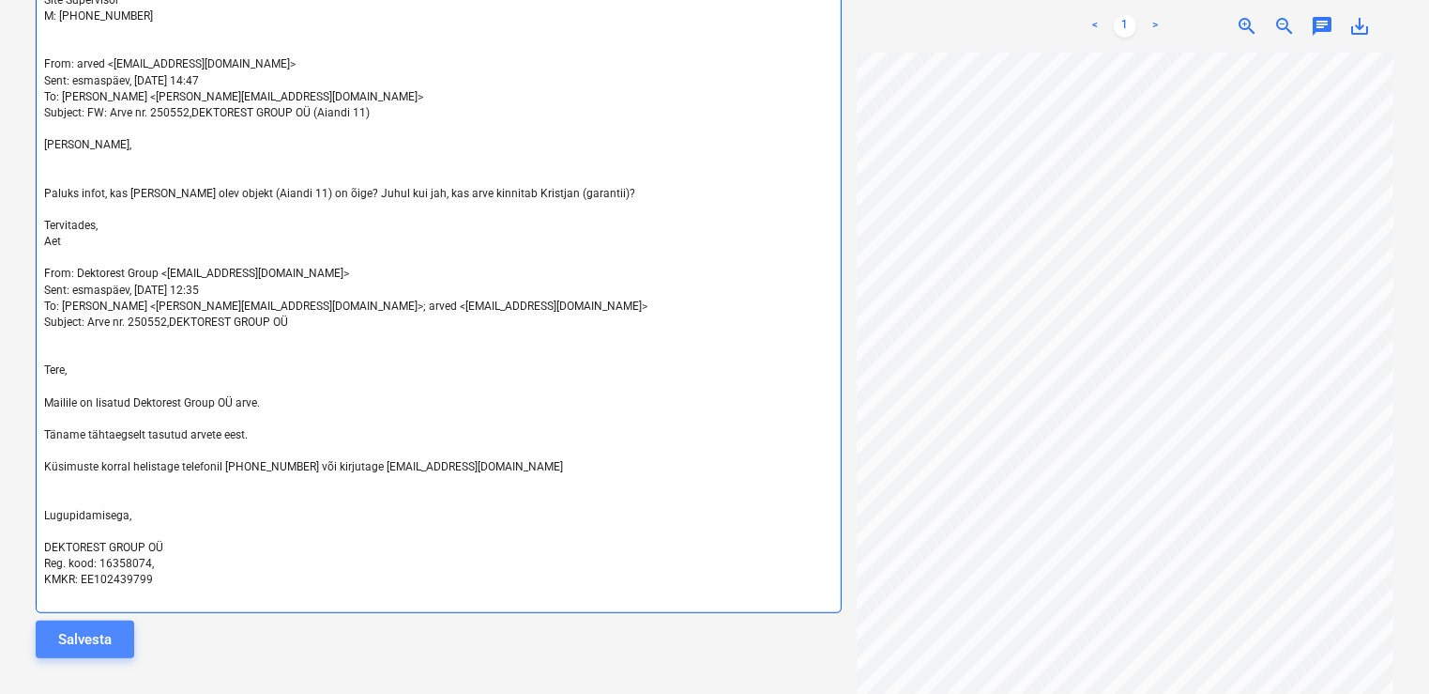
click at [101, 637] on div "Salvesta" at bounding box center [84, 639] width 53 height 24
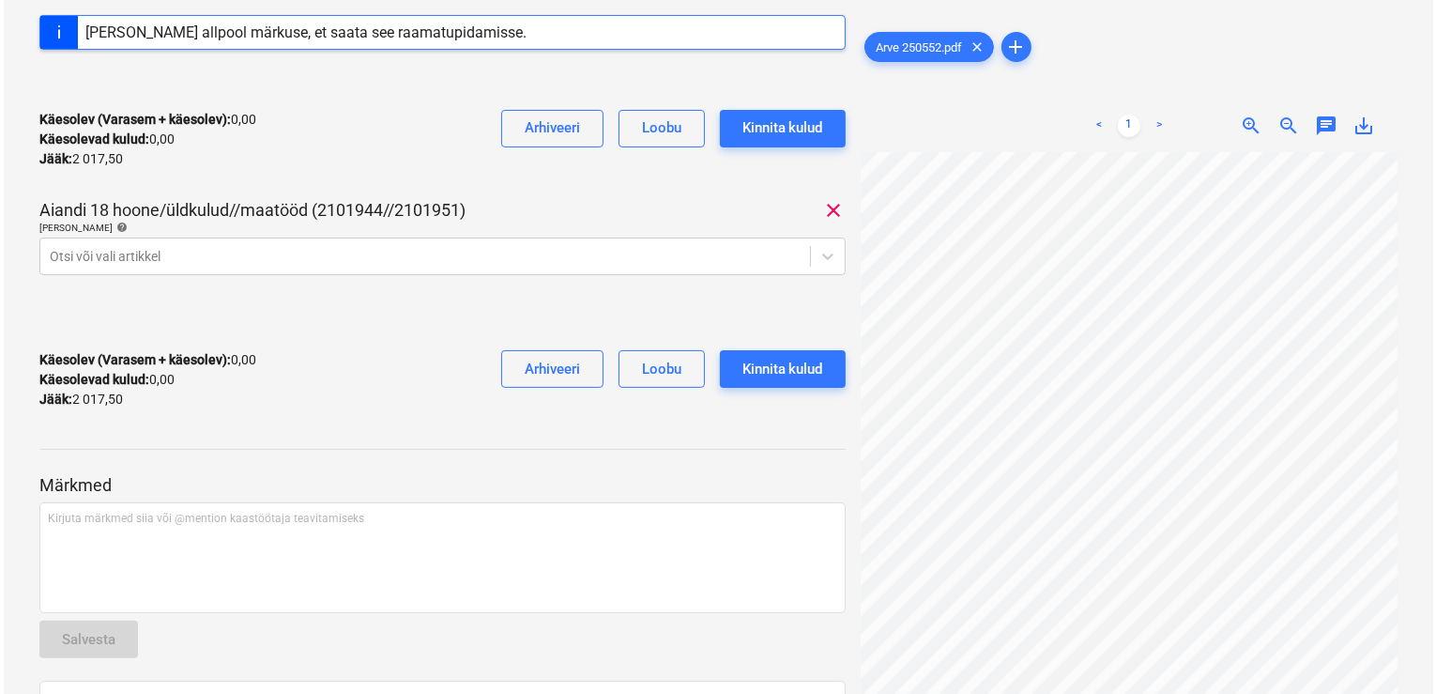
scroll to position [0, 0]
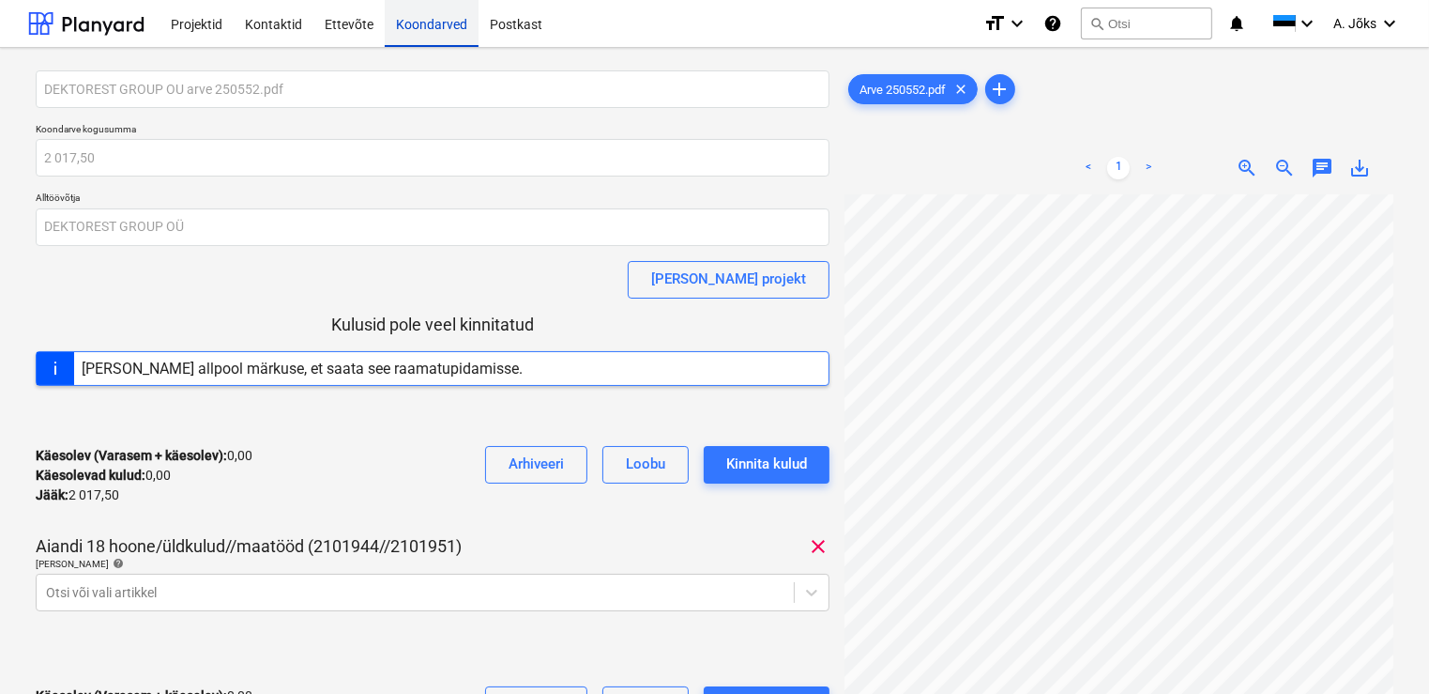
click at [430, 23] on div "Koondarved" at bounding box center [432, 23] width 94 height 48
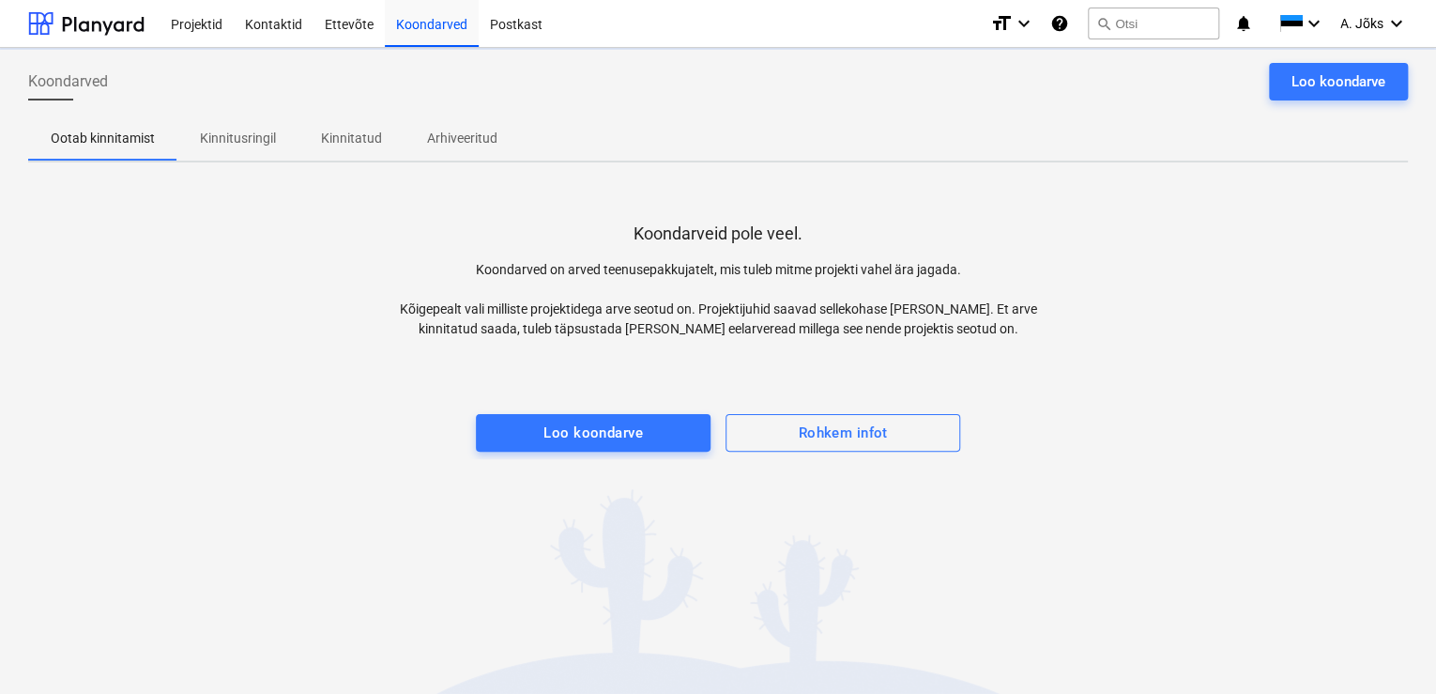
click at [239, 140] on p "Kinnitusringil" at bounding box center [238, 139] width 76 height 20
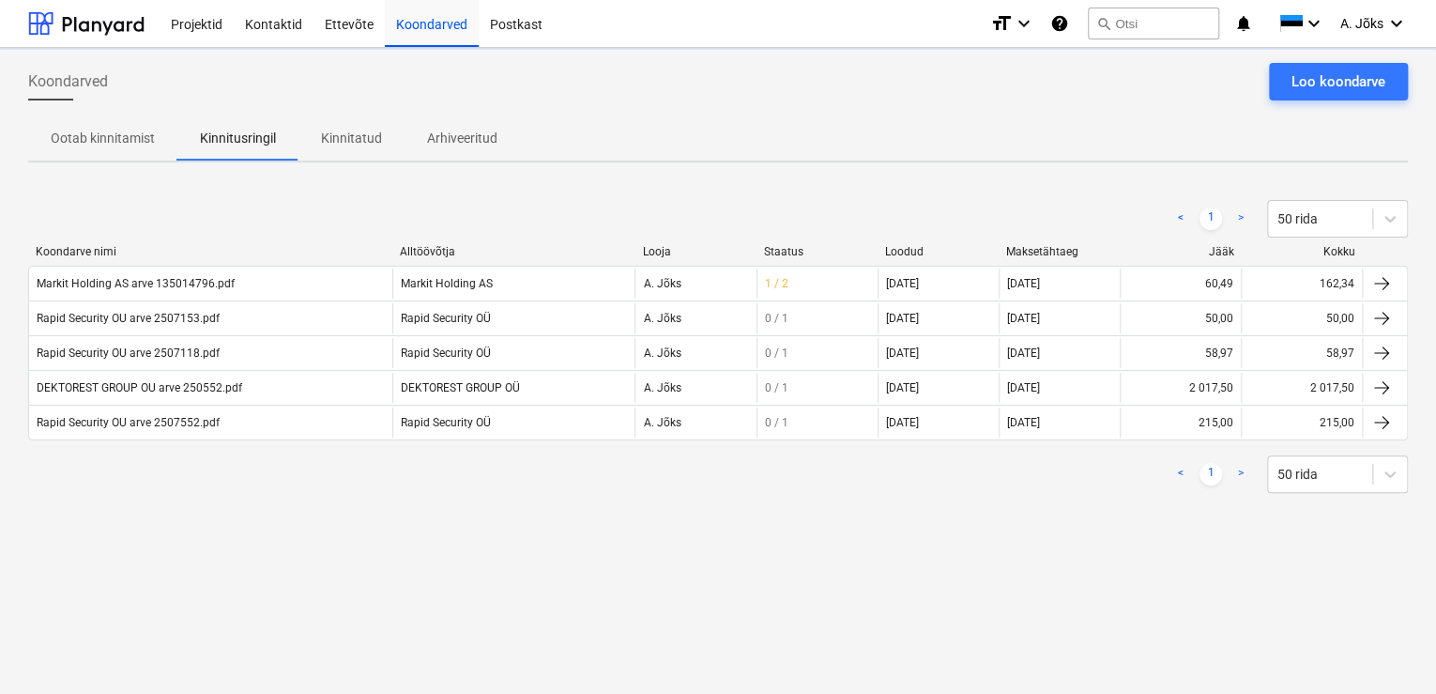
click at [308, 556] on div "Koondarved Loo koondarve Ootab kinnitamist Kinnitusringil Kinnitatud Arhiveerit…" at bounding box center [718, 371] width 1436 height 646
click at [846, 548] on div "Koondarved Loo koondarve Ootab kinnitamist Kinnitusringil Kinnitatud Arhiveerit…" at bounding box center [718, 371] width 1436 height 646
click at [898, 527] on div "Koondarved Loo koondarve Ootab kinnitamist Kinnitusringil Kinnitatud Arhiveerit…" at bounding box center [718, 371] width 1436 height 646
click at [690, 519] on div "Koondarved Loo koondarve Ootab kinnitamist Kinnitusringil Kinnitatud Arhiveerit…" at bounding box center [718, 371] width 1436 height 646
click at [361, 133] on p "Kinnitatud" at bounding box center [351, 139] width 61 height 20
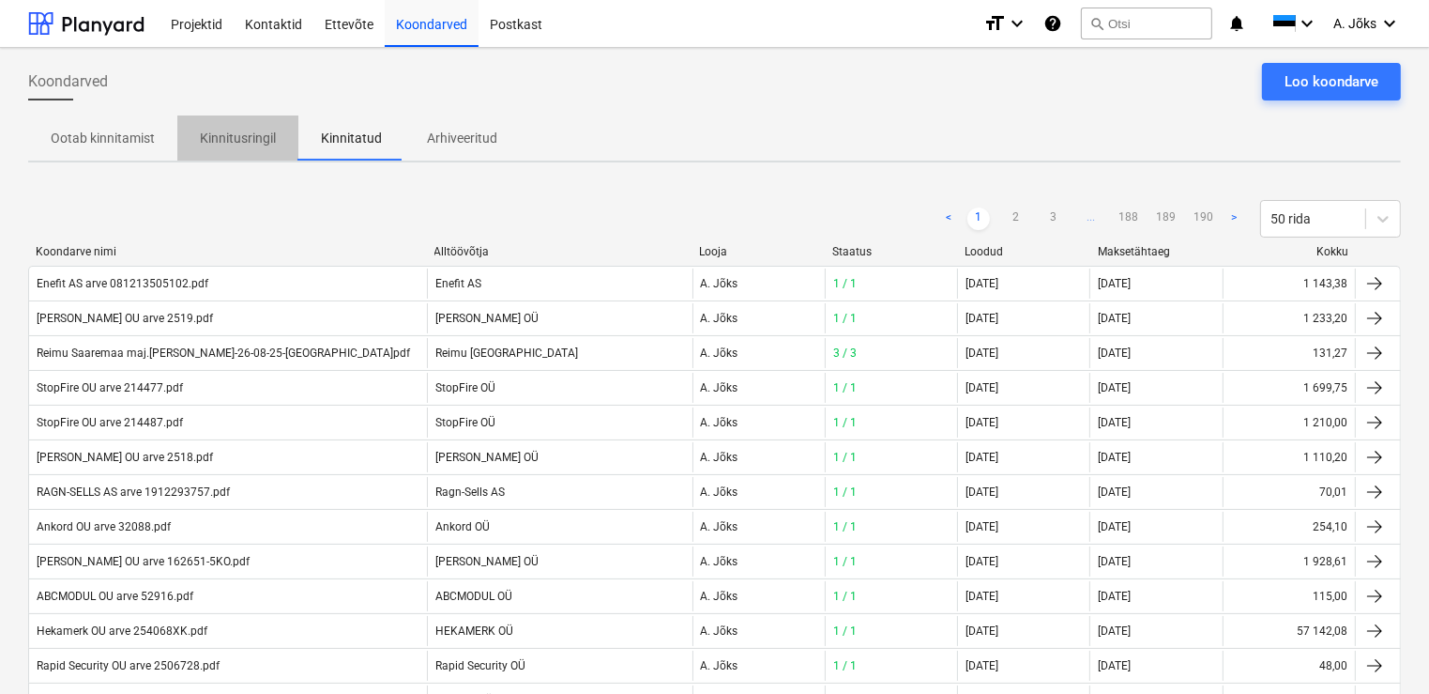
click at [246, 139] on p "Kinnitusringil" at bounding box center [238, 139] width 76 height 20
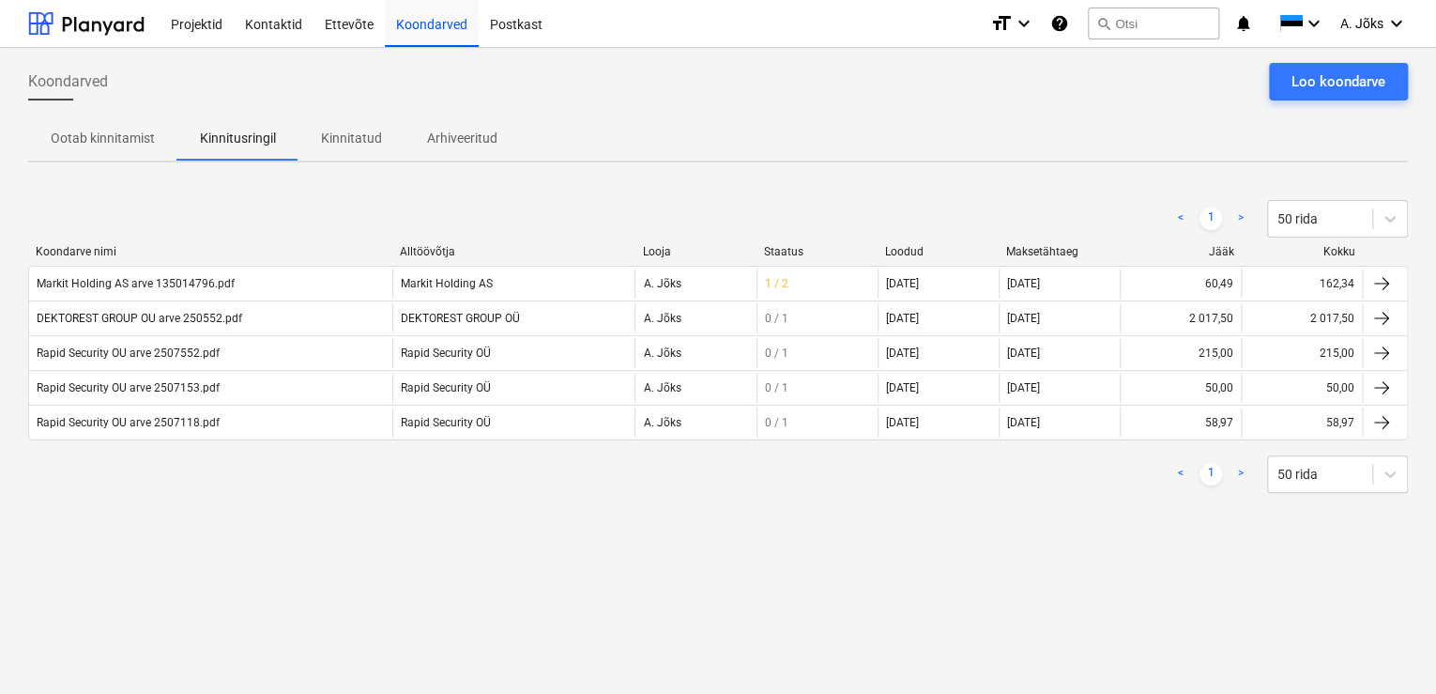
click at [567, 95] on div "Koondarved Loo koondarve" at bounding box center [718, 89] width 1380 height 53
click at [364, 142] on p "Kinnitatud" at bounding box center [351, 139] width 61 height 20
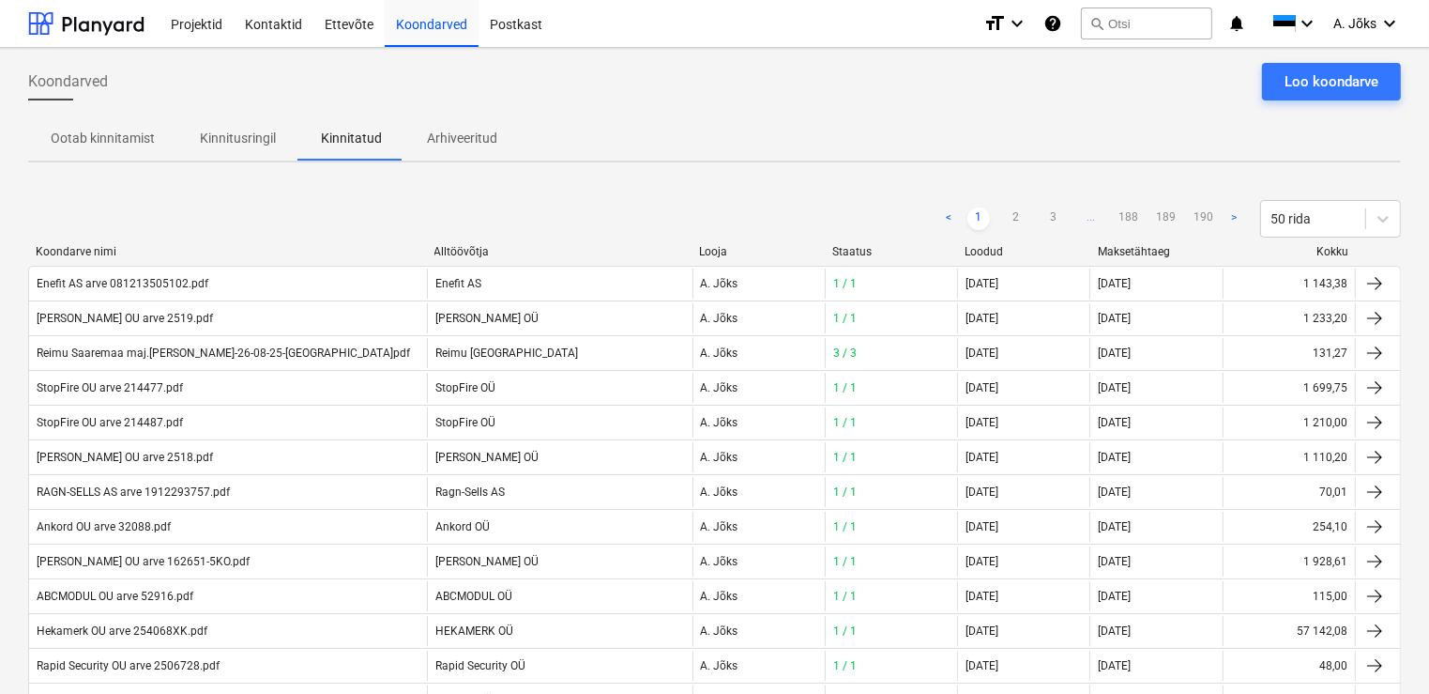
click at [246, 143] on p "Kinnitusringil" at bounding box center [238, 139] width 76 height 20
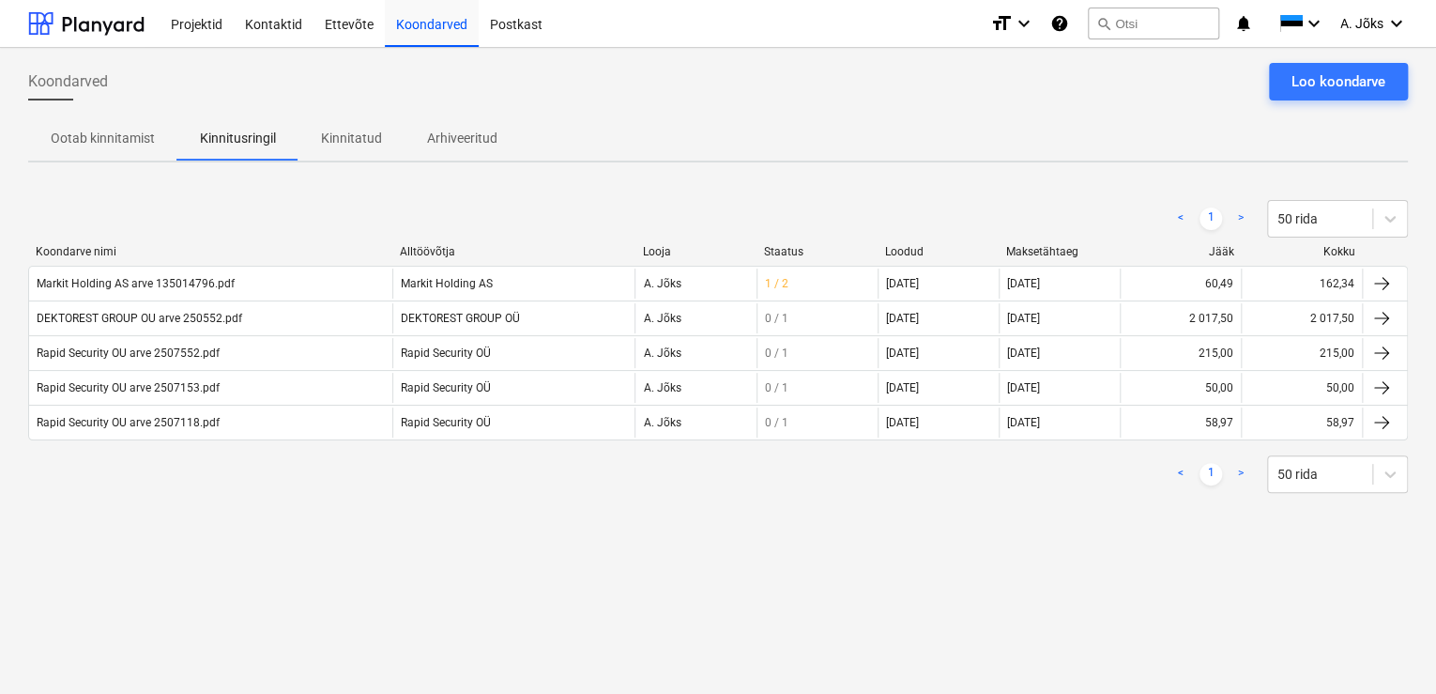
click at [469, 103] on div "Koondarved Loo koondarve" at bounding box center [718, 89] width 1380 height 53
click at [655, 578] on div "Koondarved Loo koondarve Ootab kinnitamist Kinnitusringil Kinnitatud Arhiveerit…" at bounding box center [718, 371] width 1436 height 646
click at [360, 136] on p "Kinnitatud" at bounding box center [351, 139] width 61 height 20
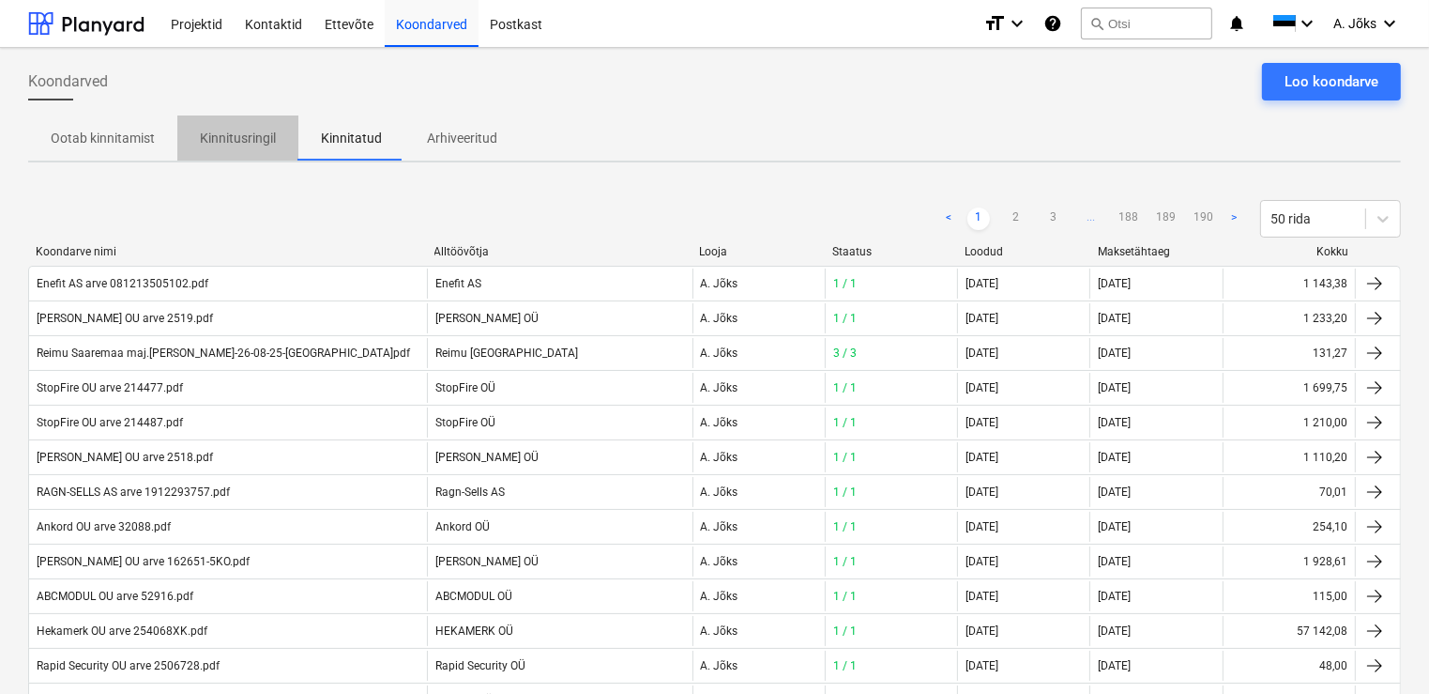
click at [237, 135] on p "Kinnitusringil" at bounding box center [238, 139] width 76 height 20
